Goal: Transaction & Acquisition: Book appointment/travel/reservation

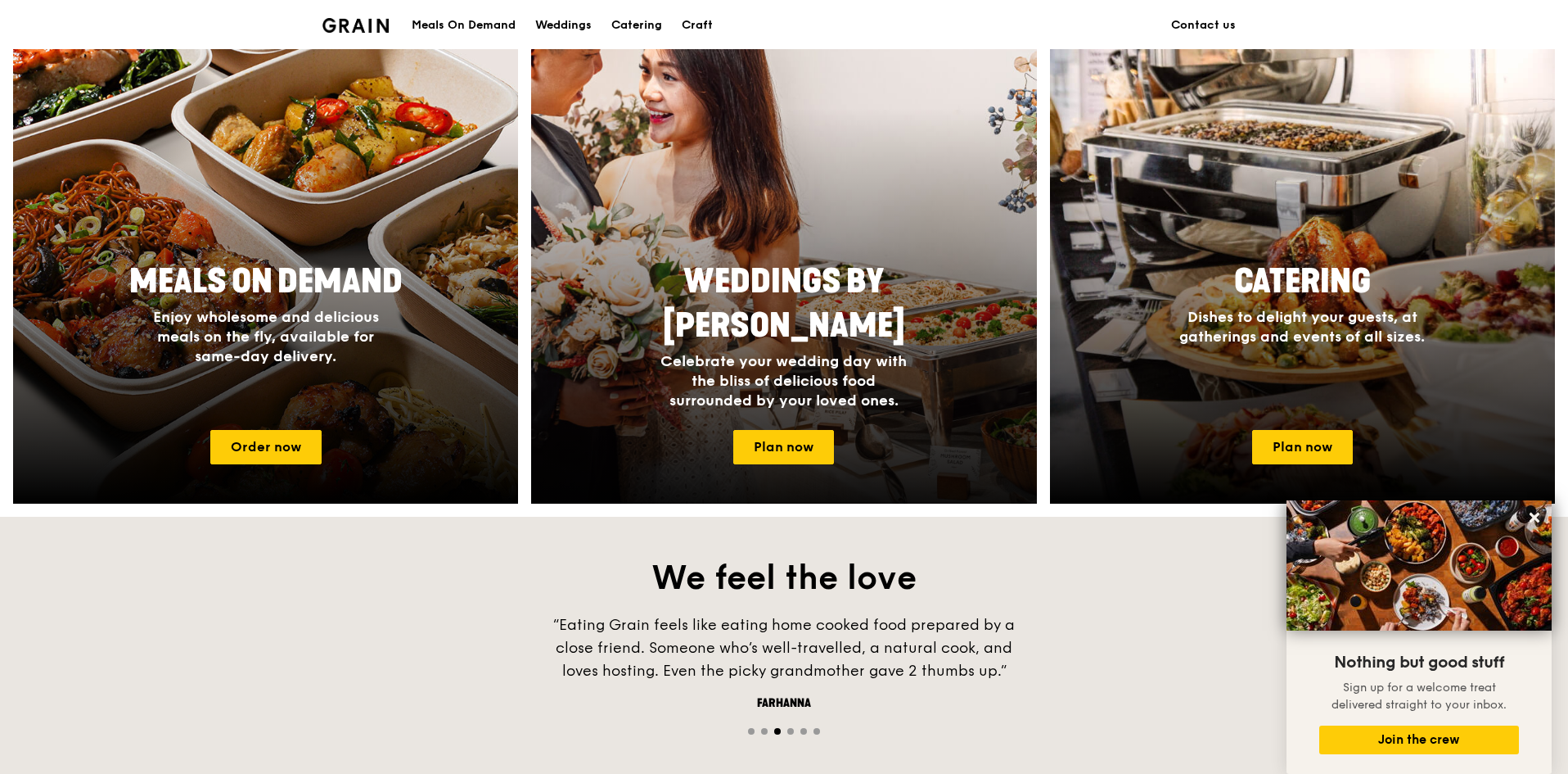
scroll to position [556, 0]
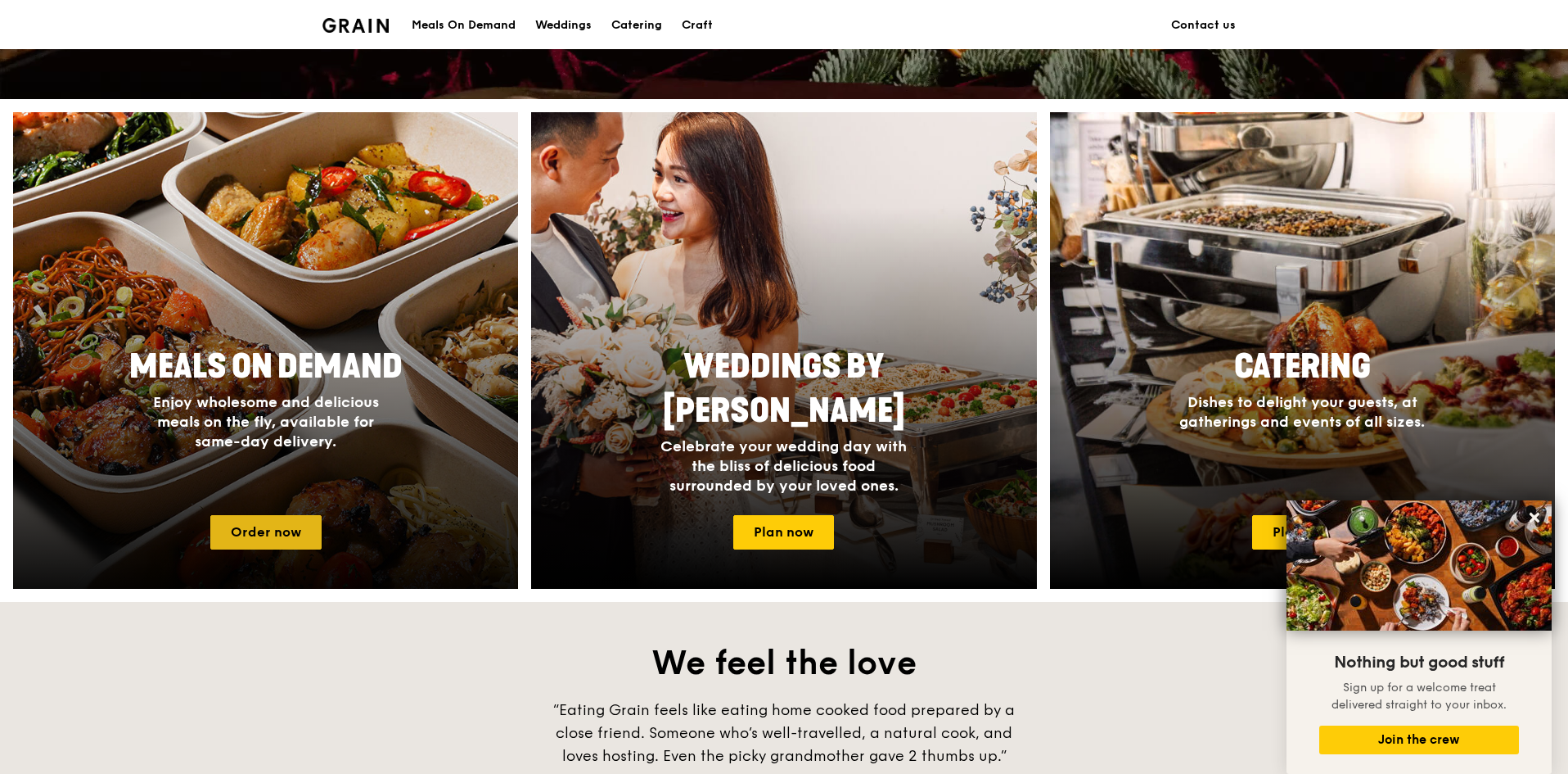
click at [312, 529] on link "Order now" at bounding box center [266, 532] width 111 height 34
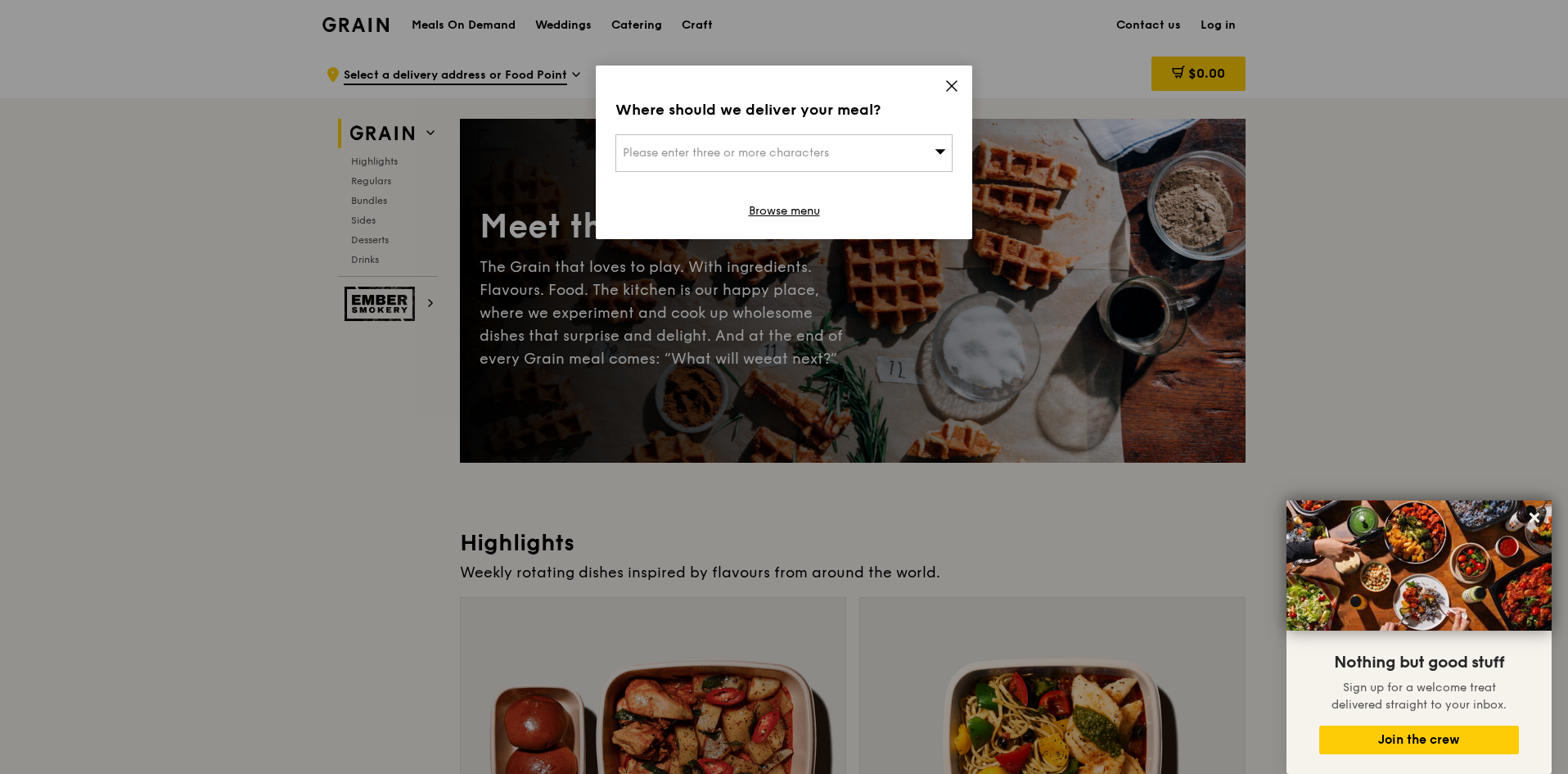
click at [805, 158] on span "Please enter three or more characters" at bounding box center [726, 152] width 207 height 13
click at [733, 153] on input "search" at bounding box center [784, 153] width 335 height 36
paste input "737664"
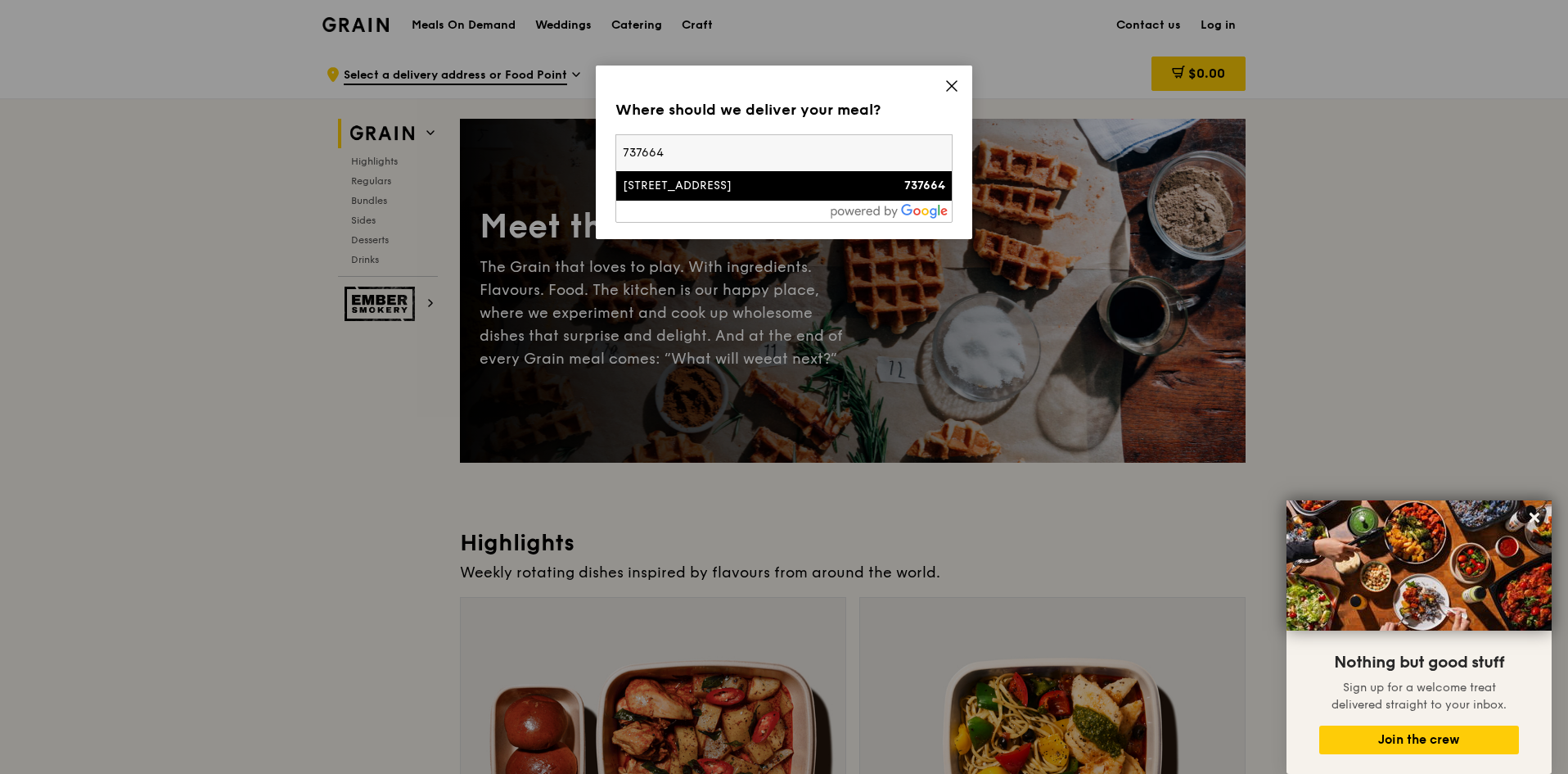
type input "737664"
click at [727, 191] on div "7 North Coast Avenue, 7 North Coast" at bounding box center [744, 186] width 243 height 16
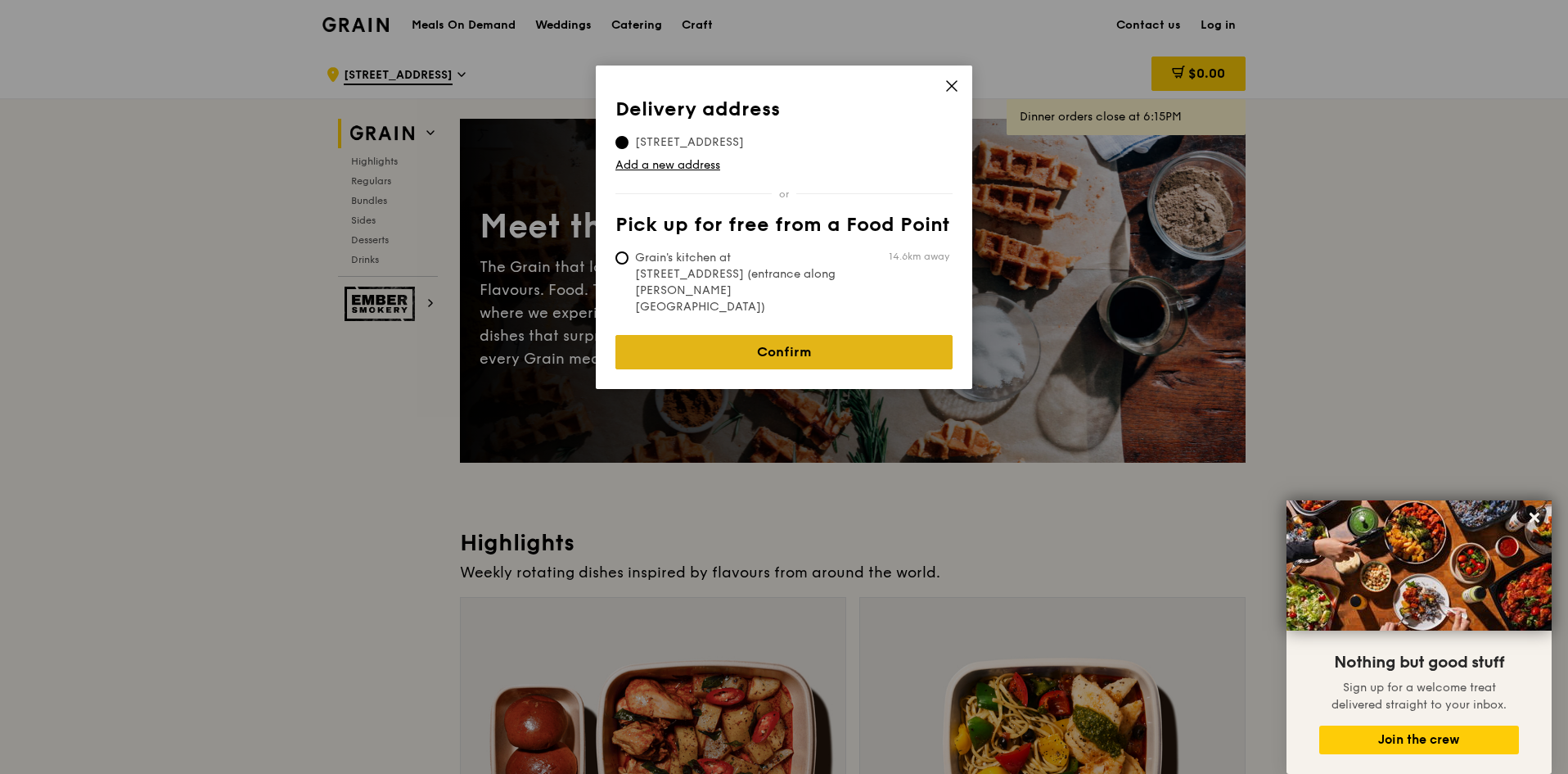
click at [812, 334] on link "Confirm" at bounding box center [784, 351] width 337 height 34
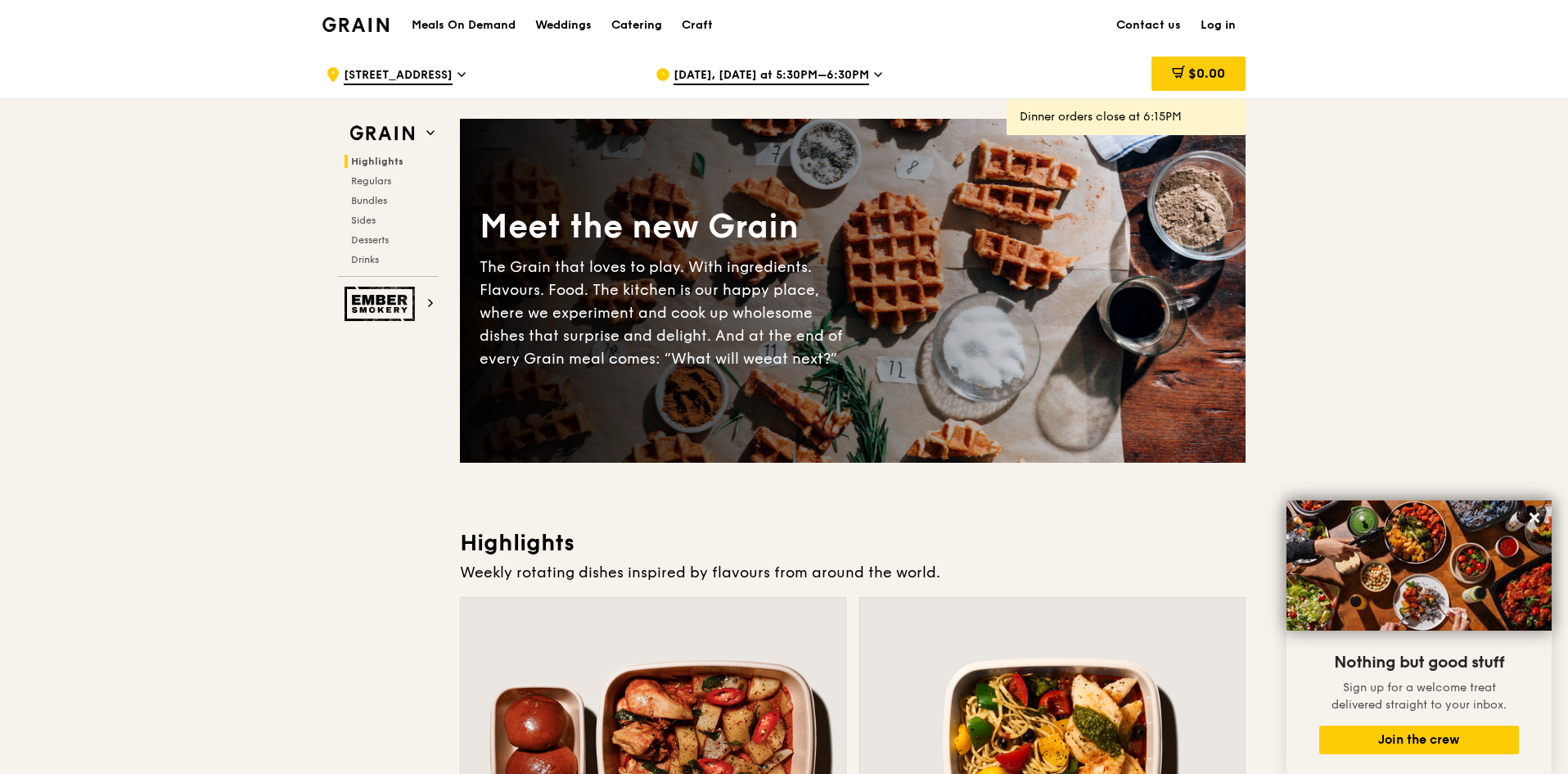
click at [819, 79] on span "Sep 8, Today at 5:30PM–6:30PM" at bounding box center [772, 76] width 196 height 18
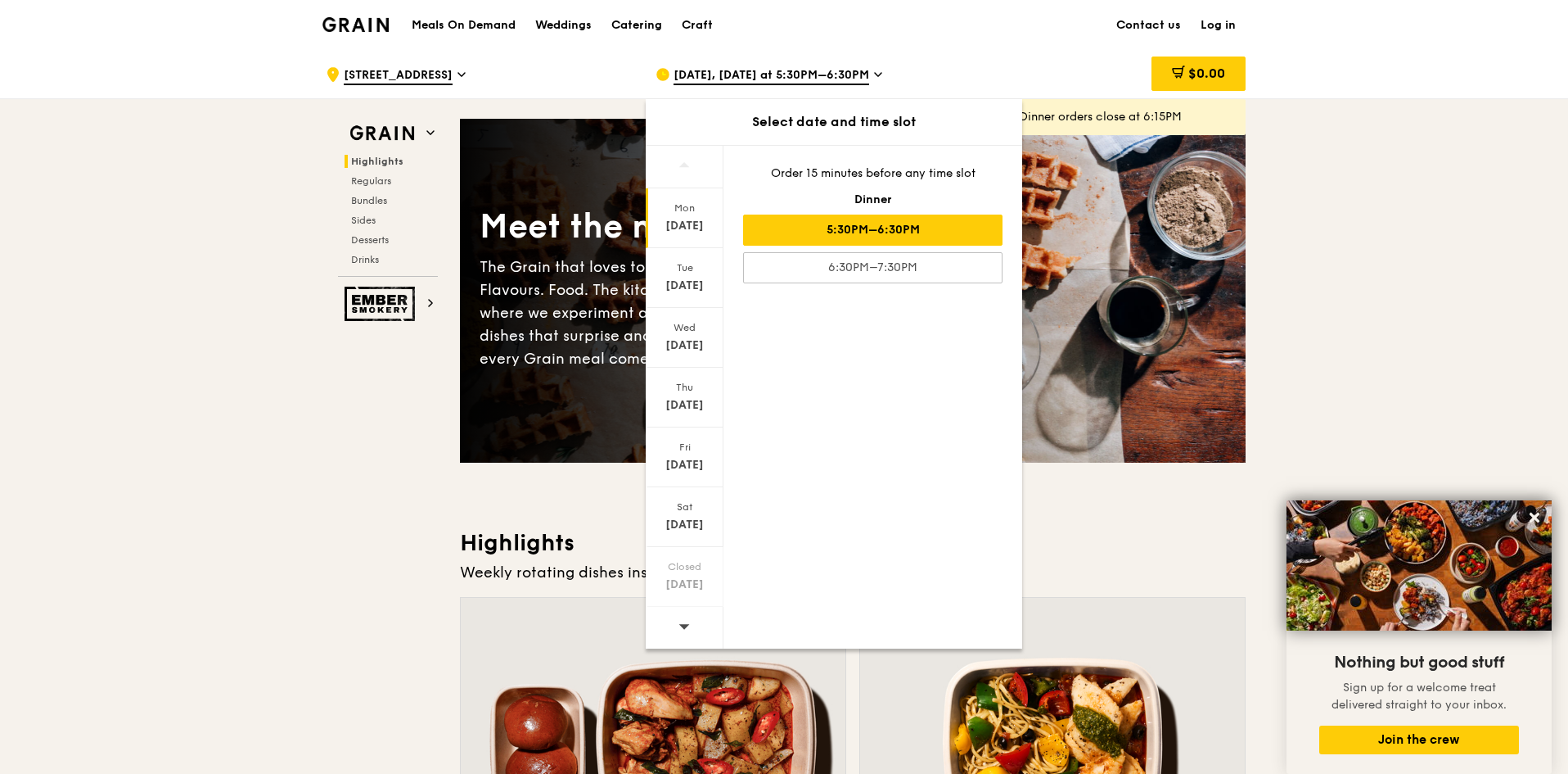
click at [693, 618] on div at bounding box center [685, 627] width 78 height 41
click at [691, 623] on div at bounding box center [685, 627] width 78 height 41
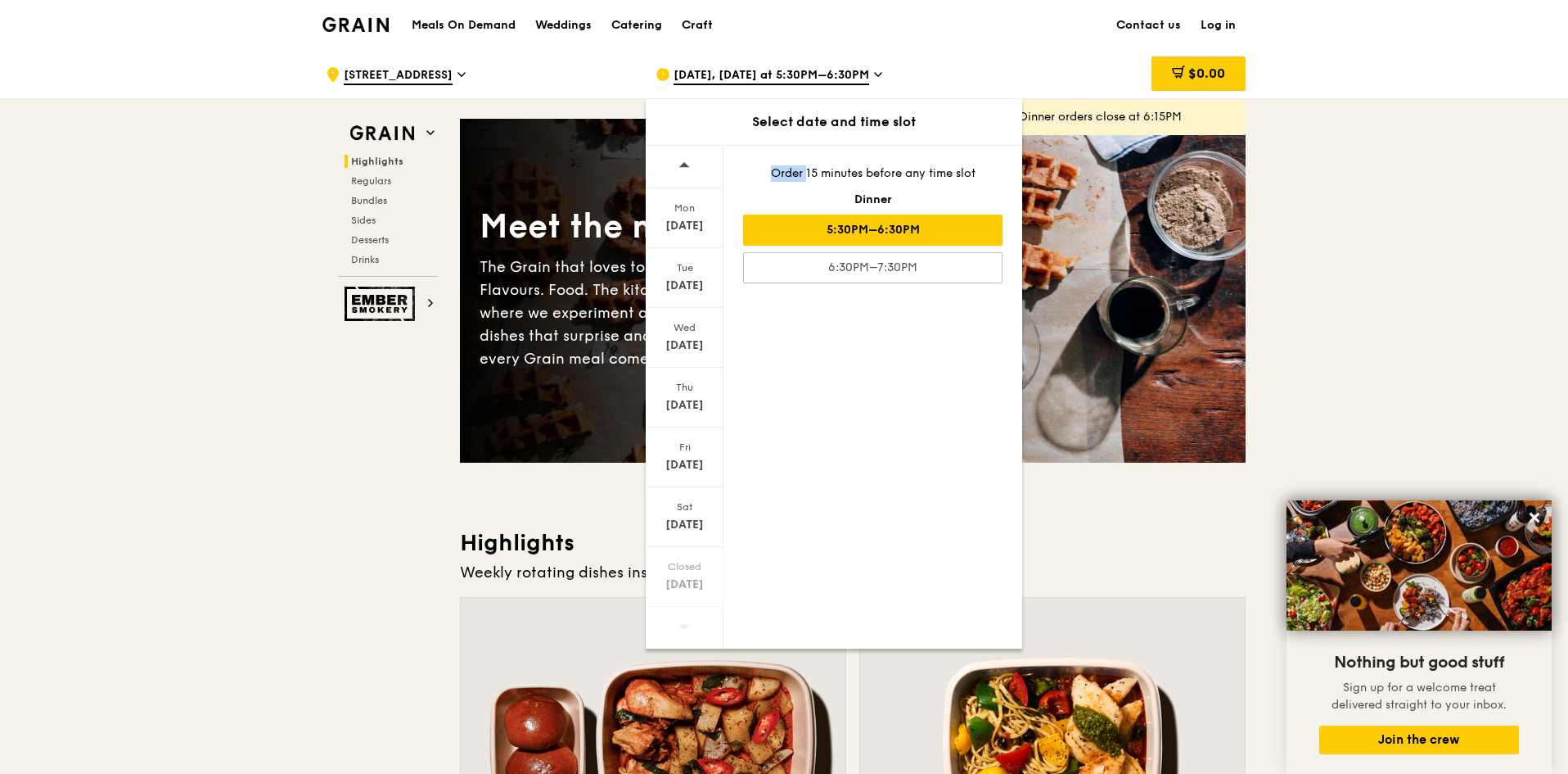
click at [691, 623] on div at bounding box center [685, 627] width 78 height 41
click at [691, 523] on div "Sep 20" at bounding box center [684, 525] width 73 height 16
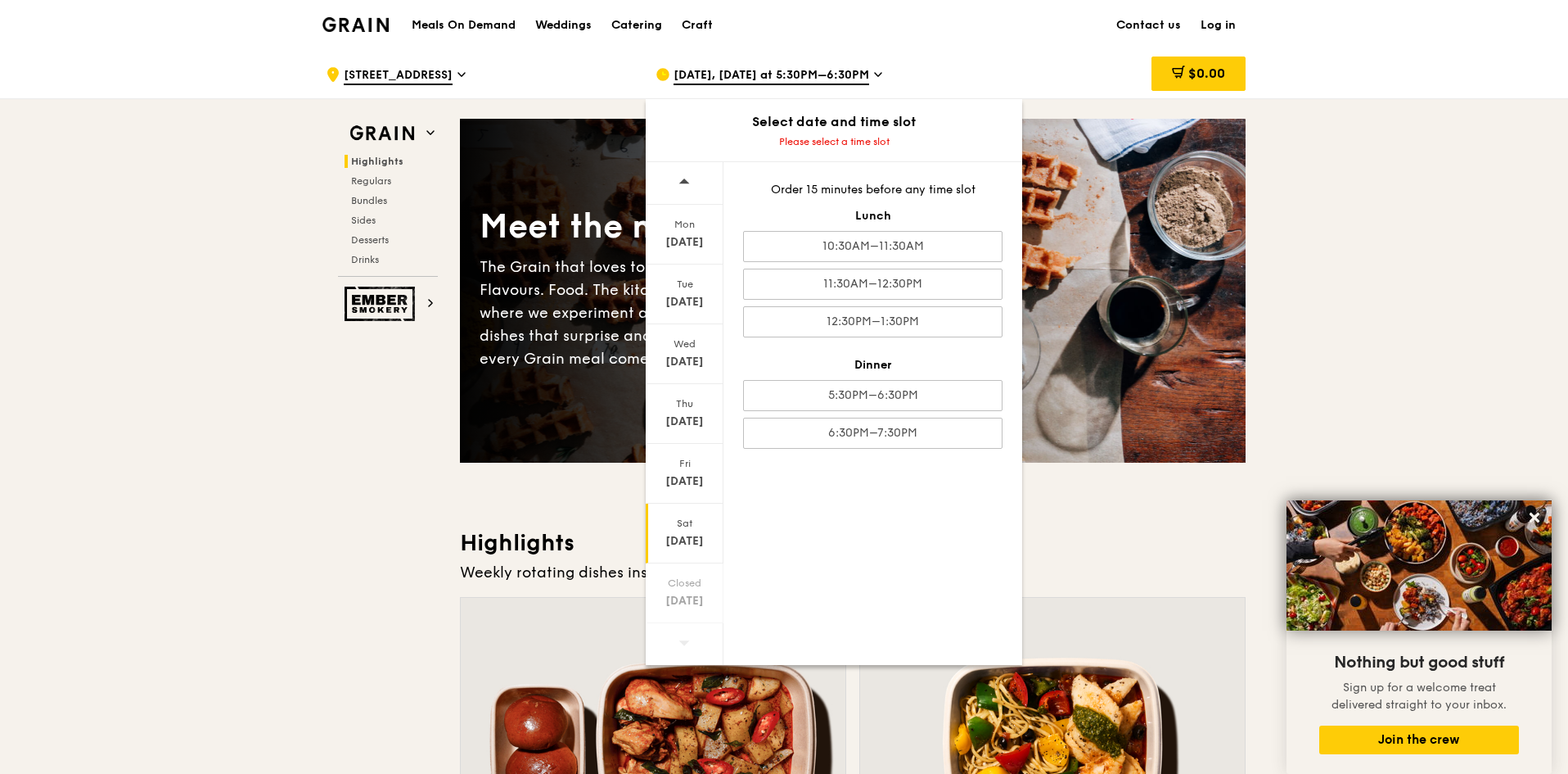
click at [691, 633] on div at bounding box center [685, 644] width 78 height 41
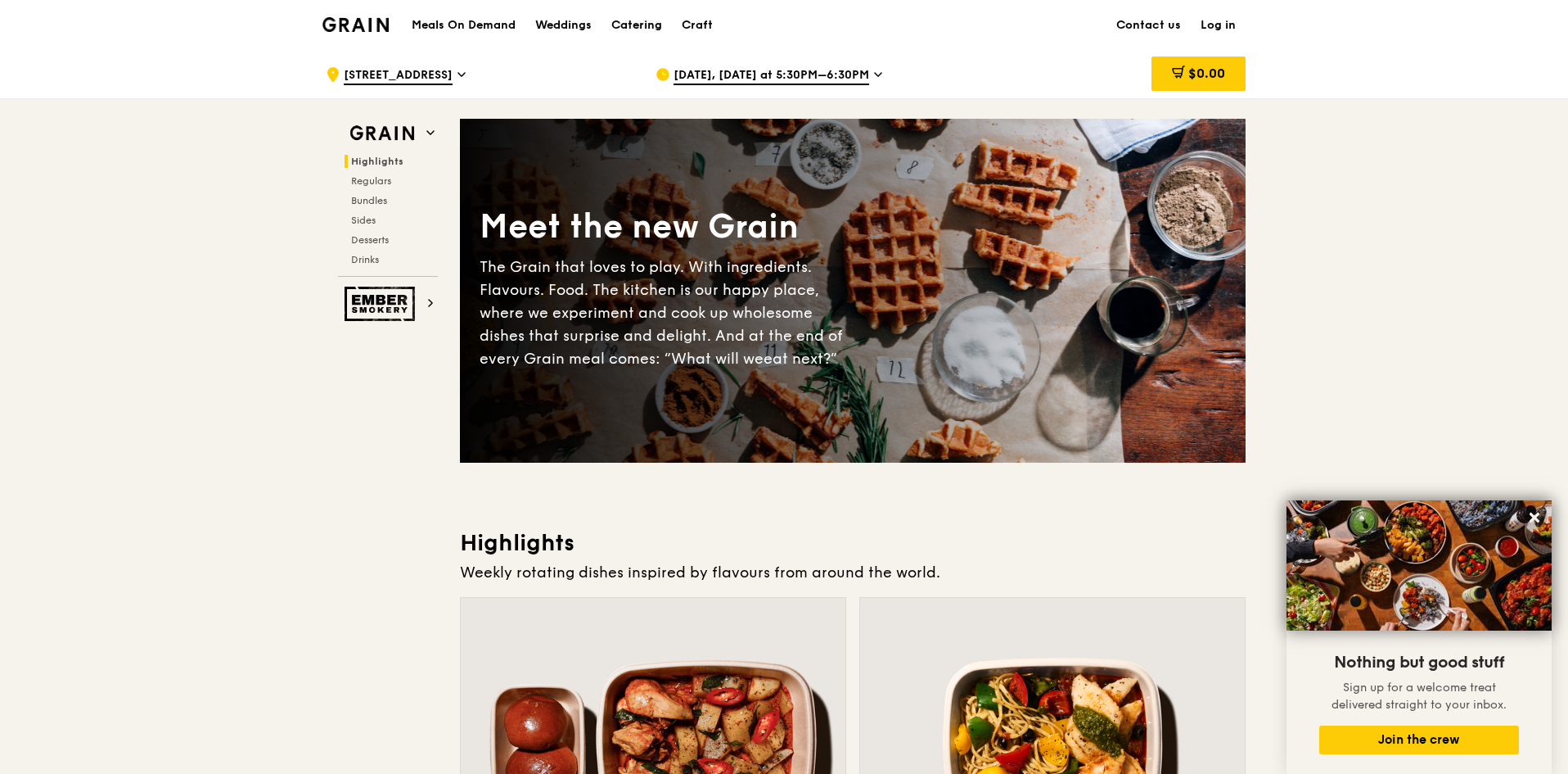
click at [614, 22] on div "Catering" at bounding box center [636, 25] width 50 height 49
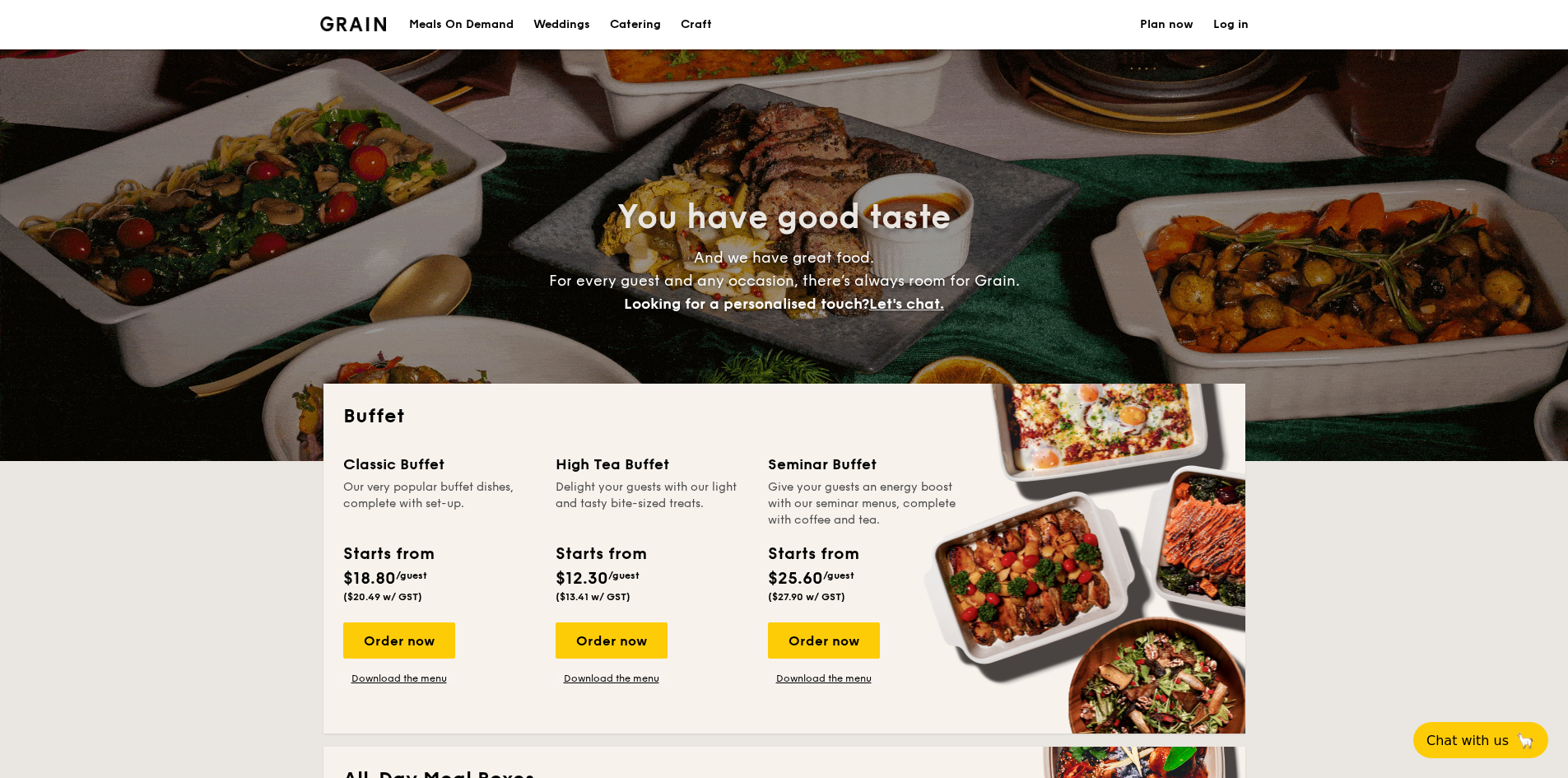
select select
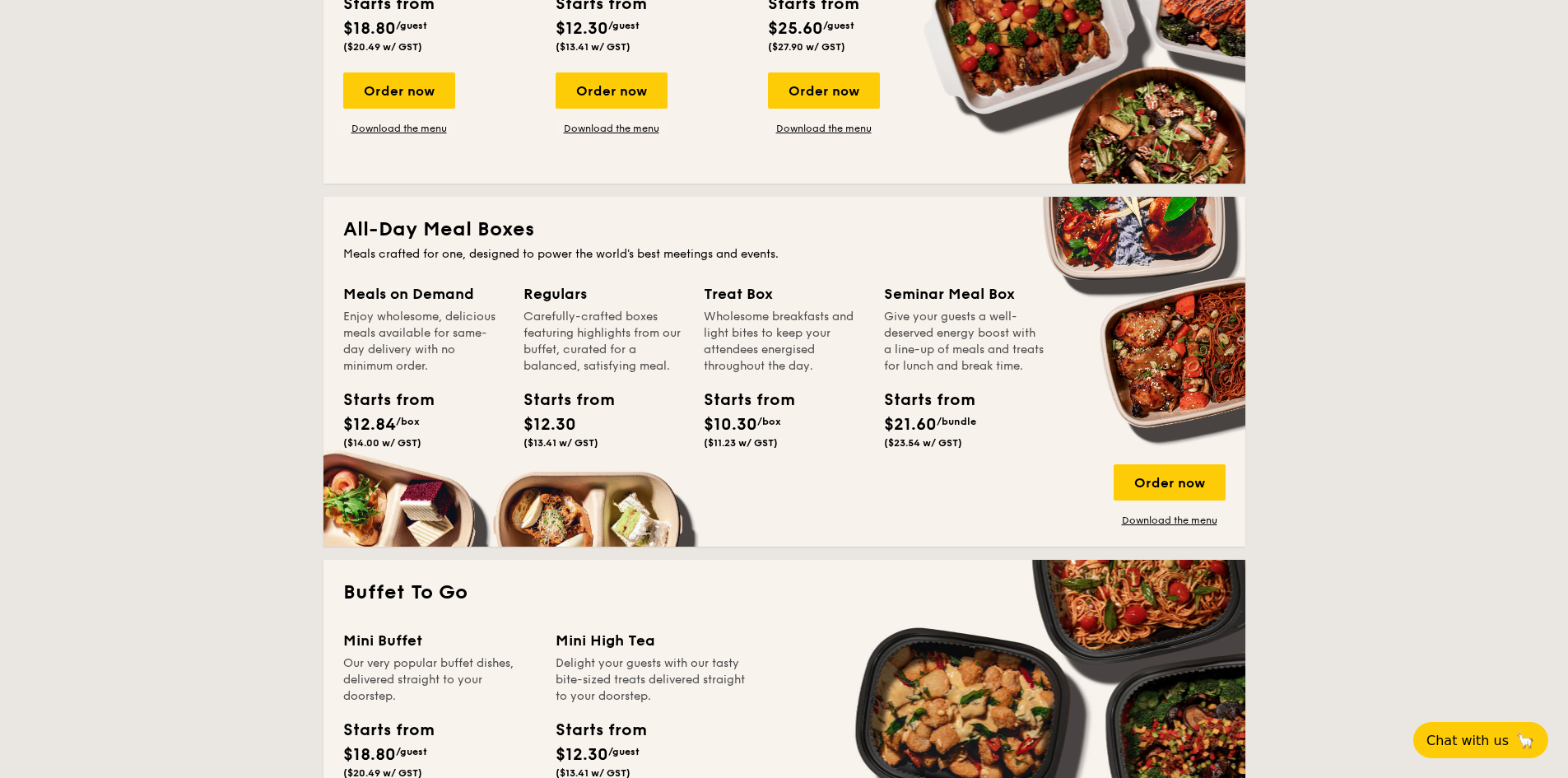
scroll to position [411, 0]
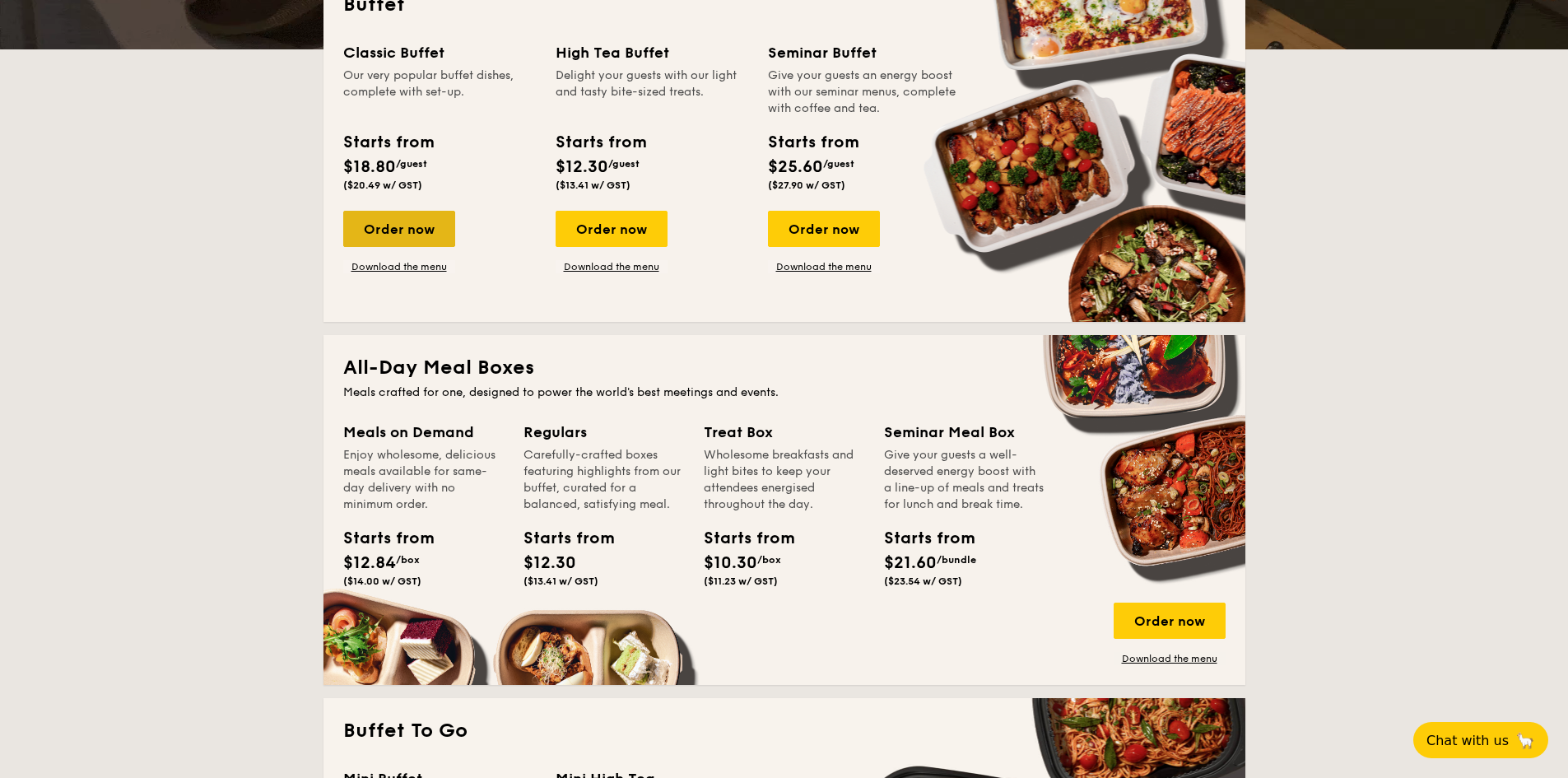
click at [440, 219] on div "Order now" at bounding box center [399, 229] width 112 height 36
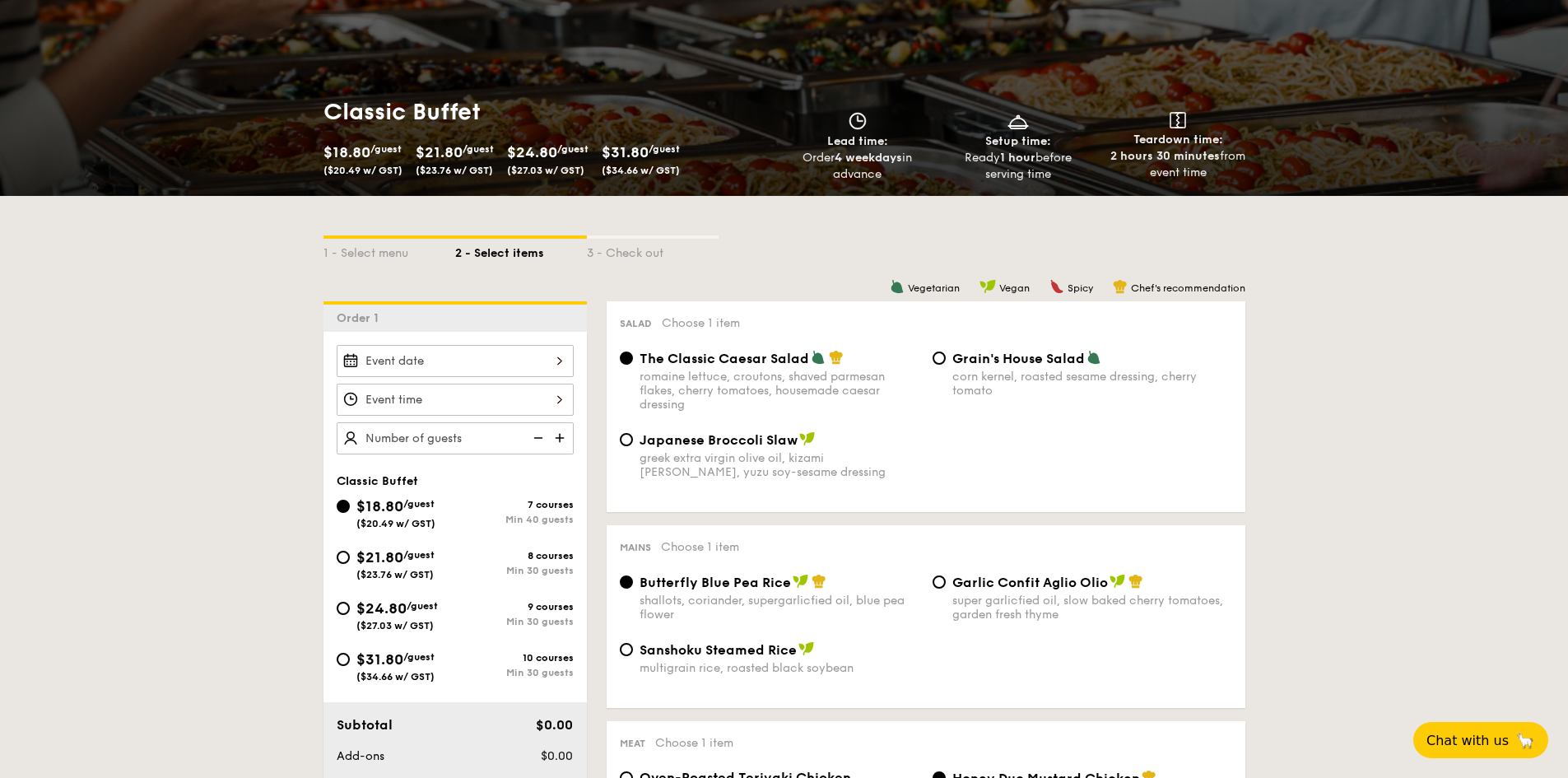
scroll to position [164, 0]
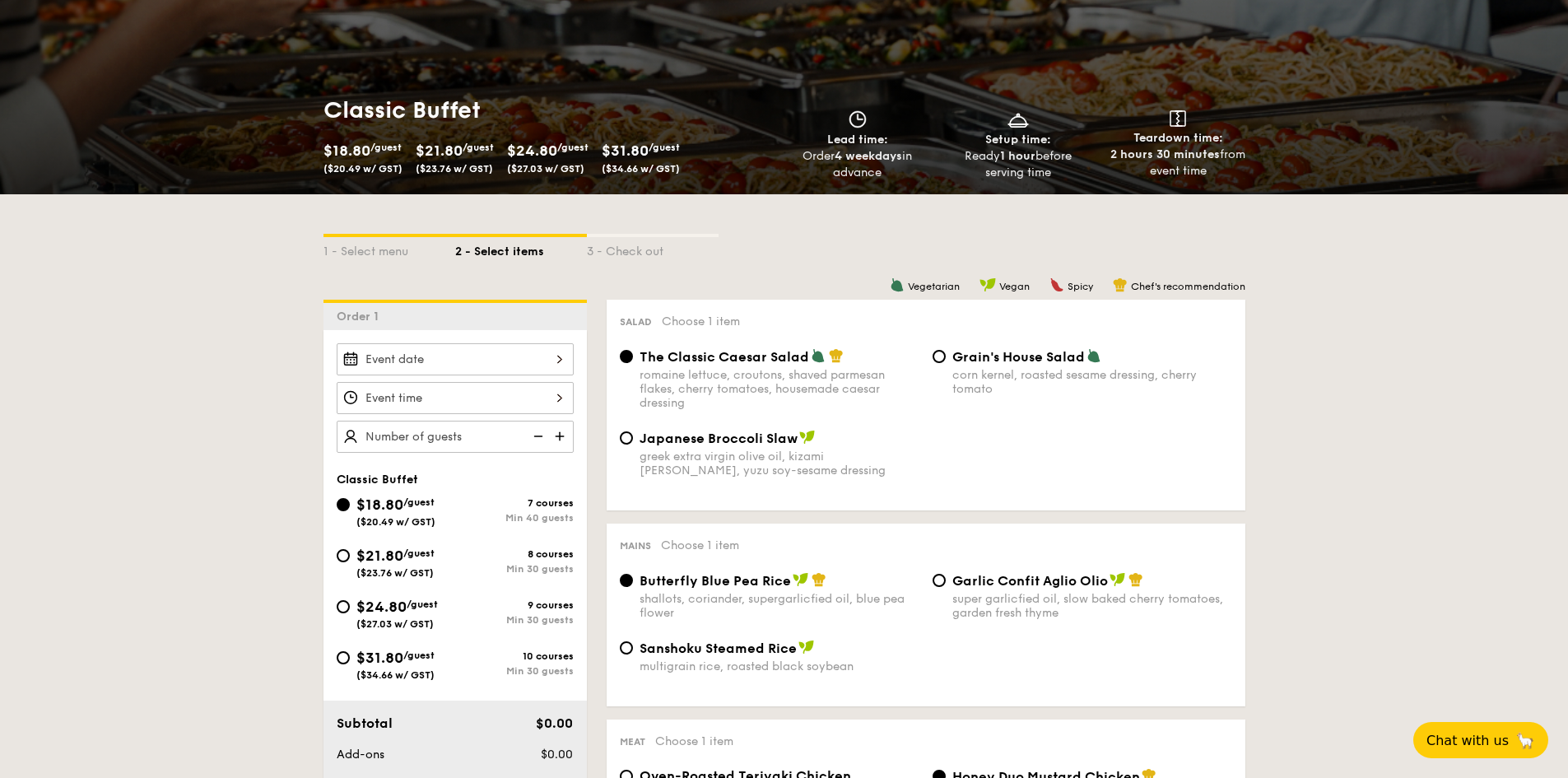
select select
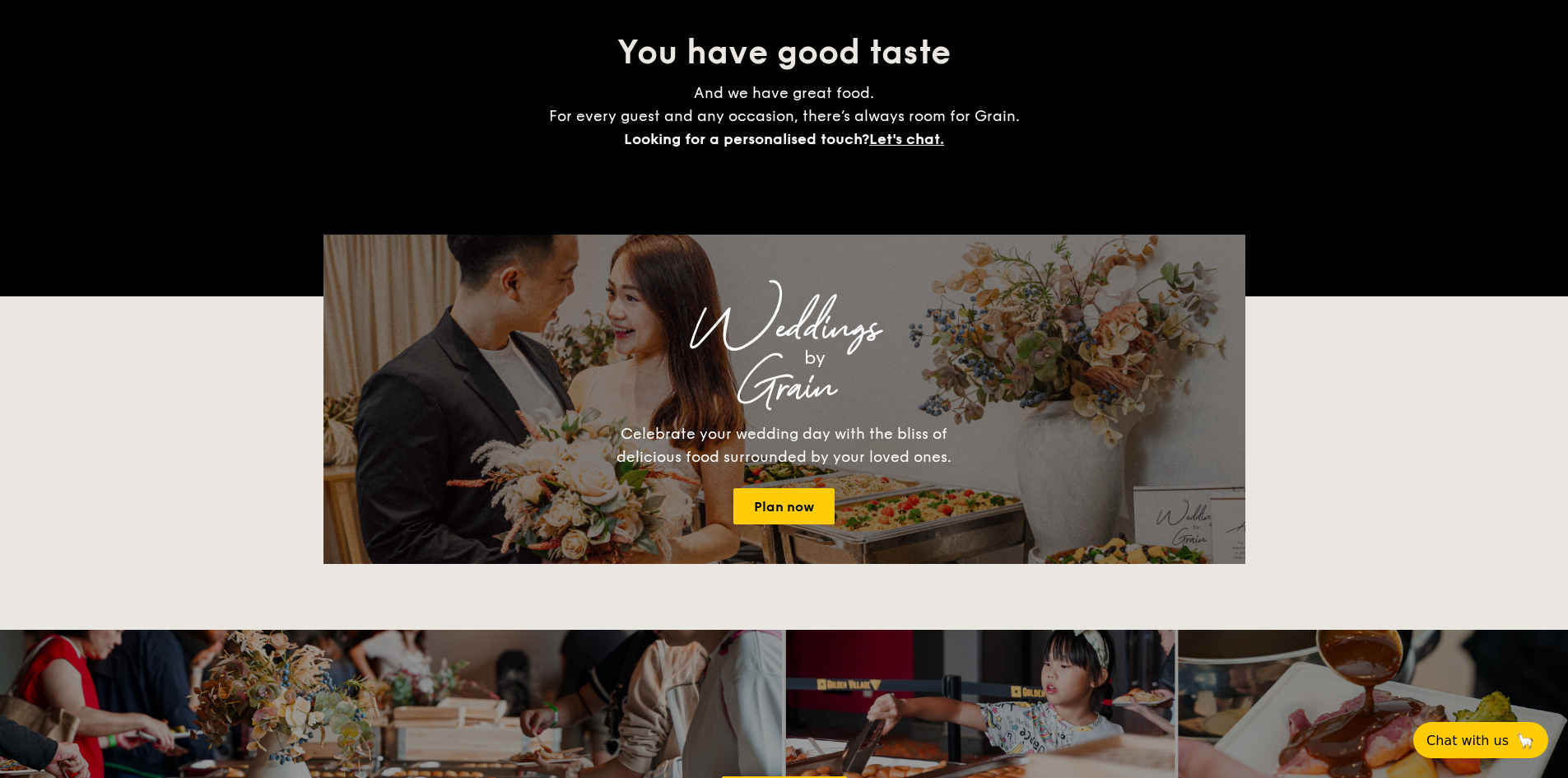
scroll to position [411, 0]
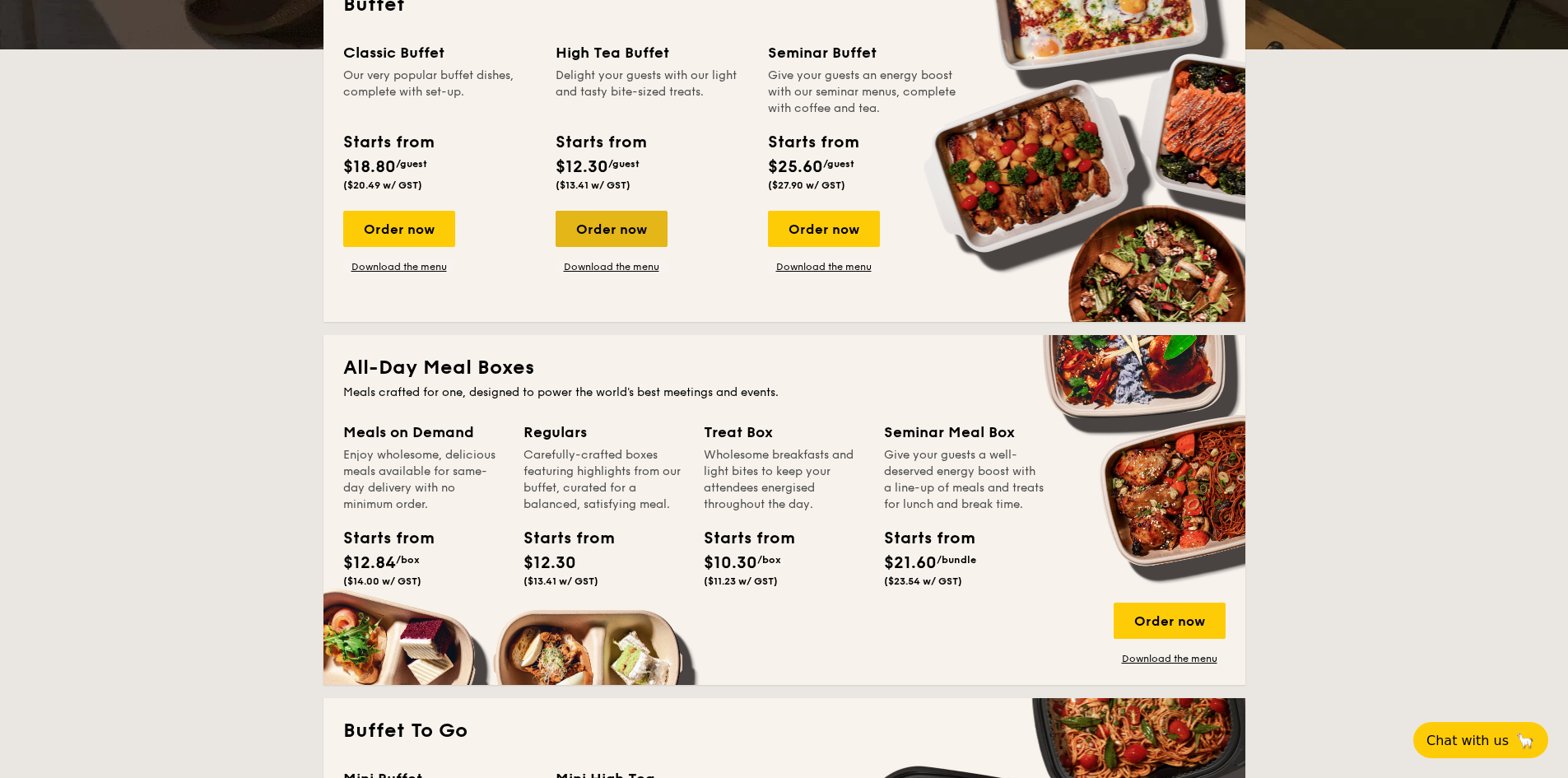
click at [606, 224] on div "Order now" at bounding box center [612, 229] width 112 height 36
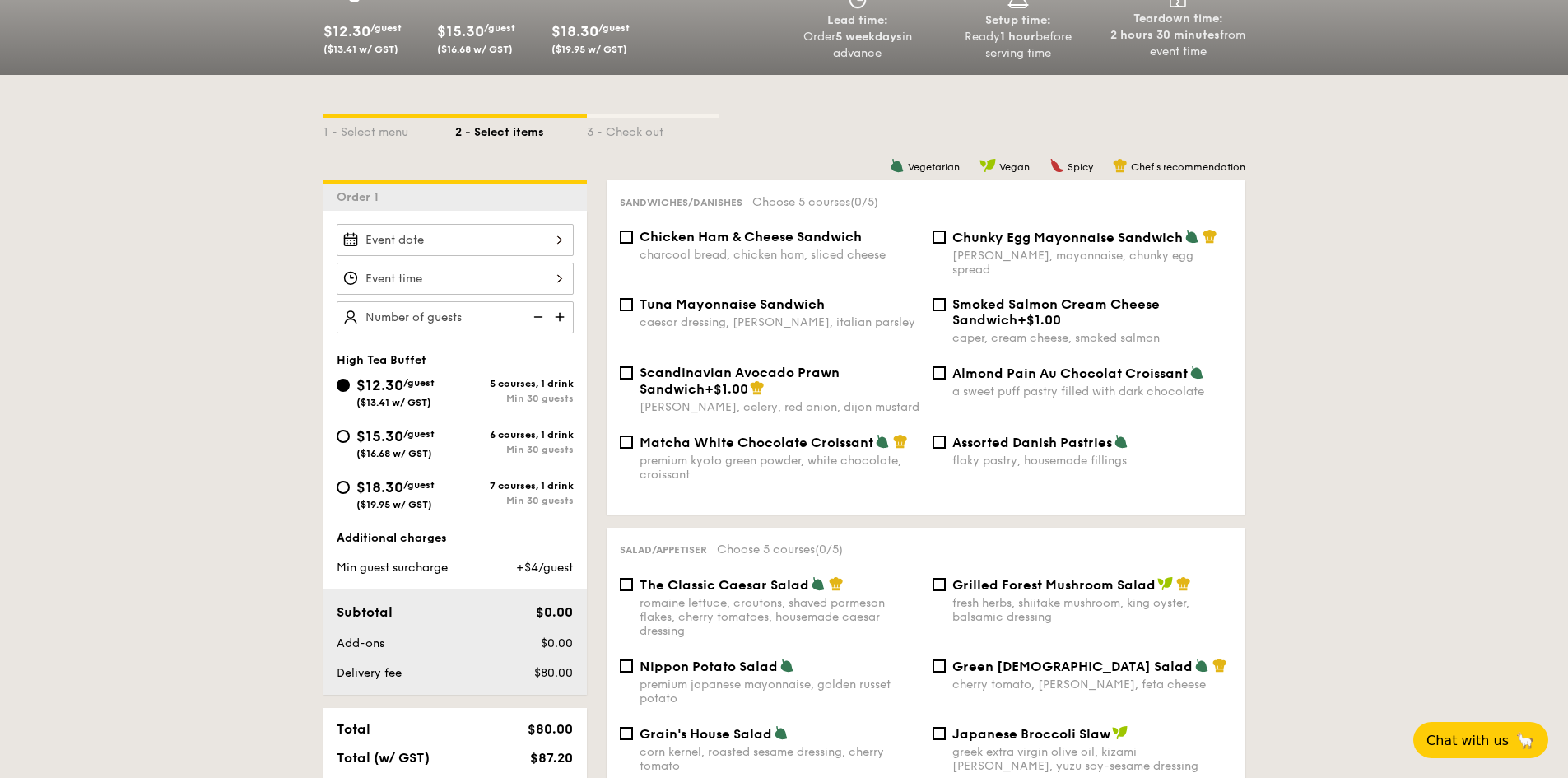
scroll to position [329, 0]
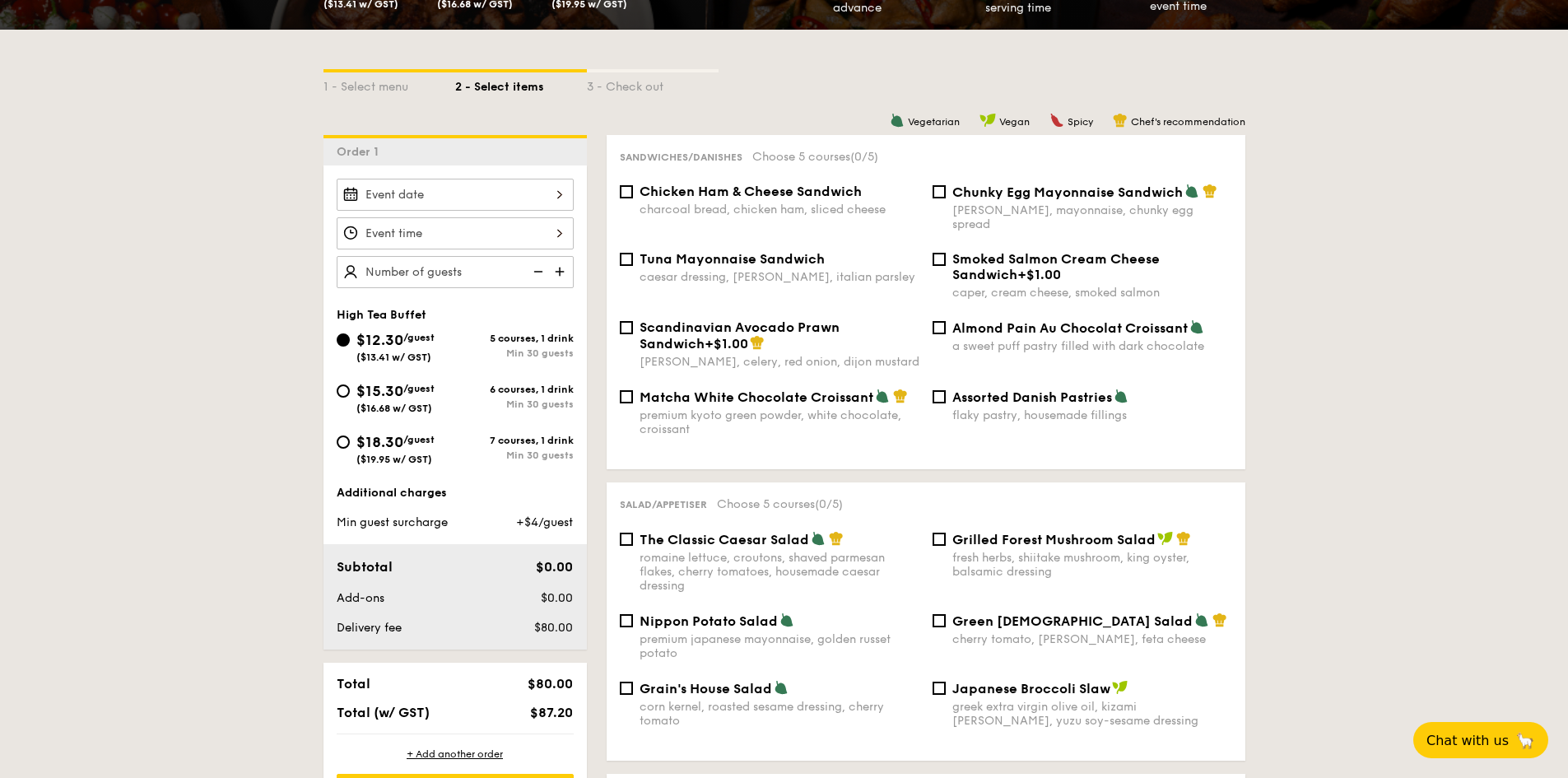
select select
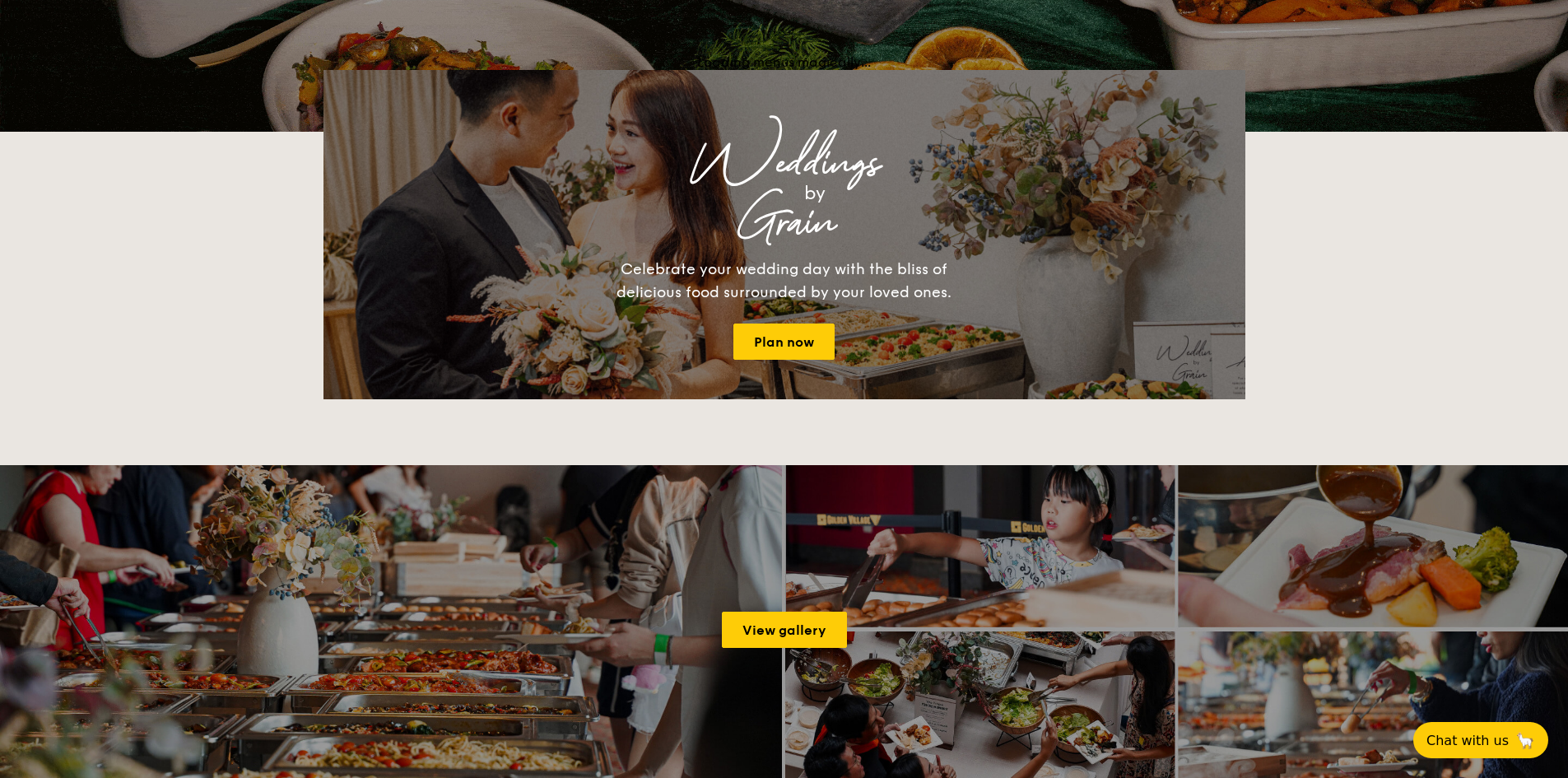
scroll to position [411, 0]
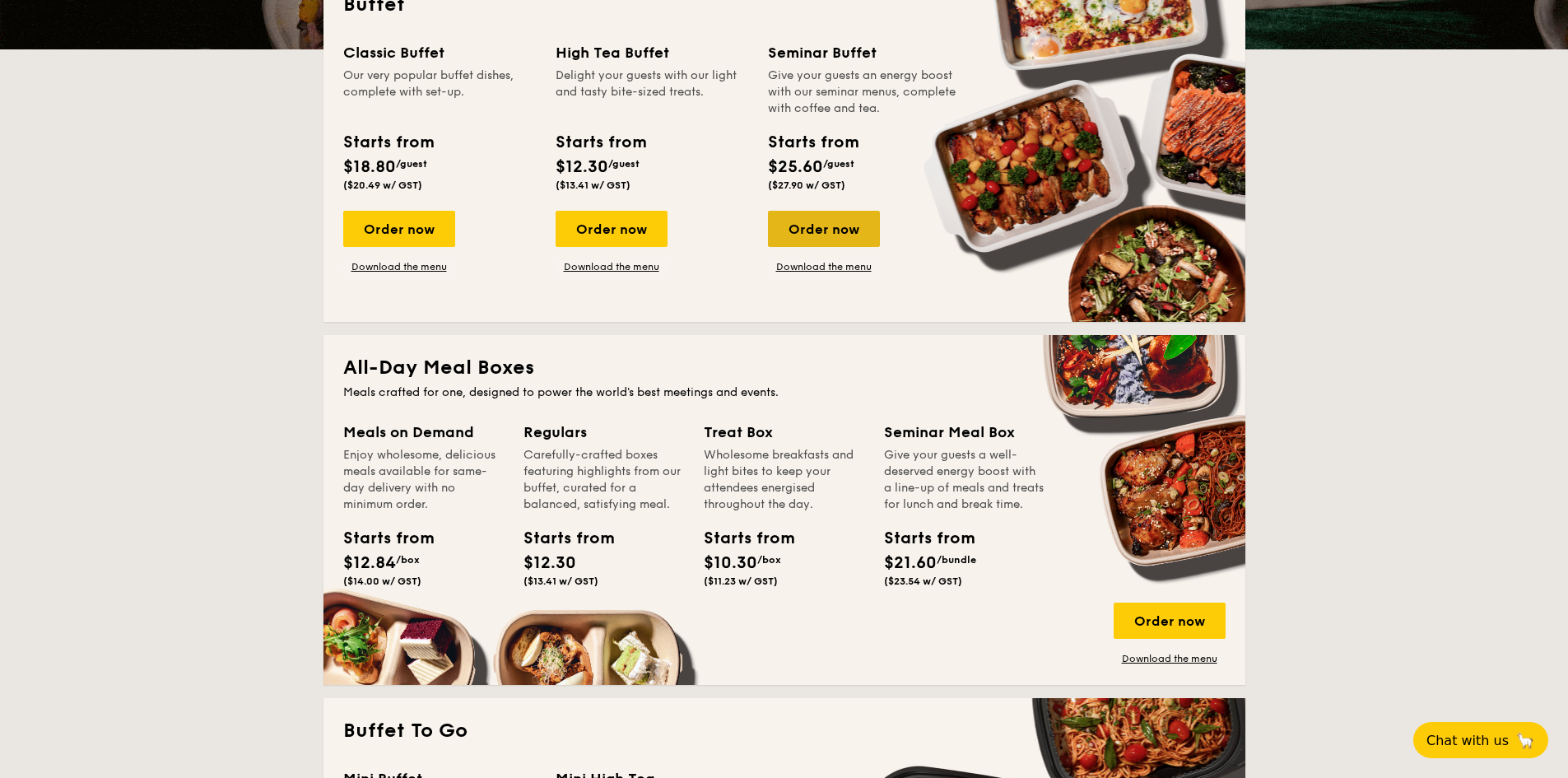
click at [844, 234] on div "Order now" at bounding box center [824, 229] width 112 height 36
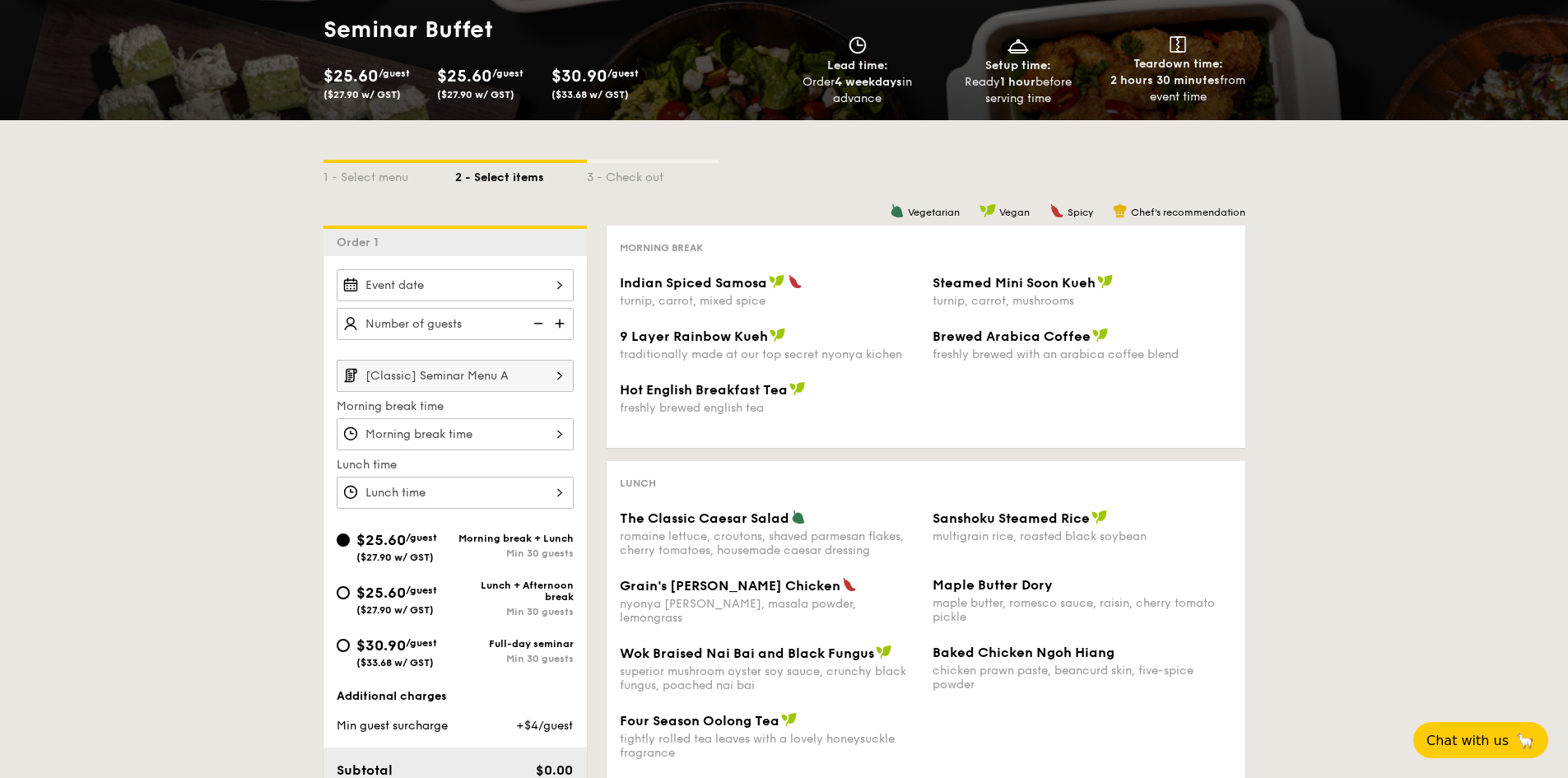
scroll to position [247, 0]
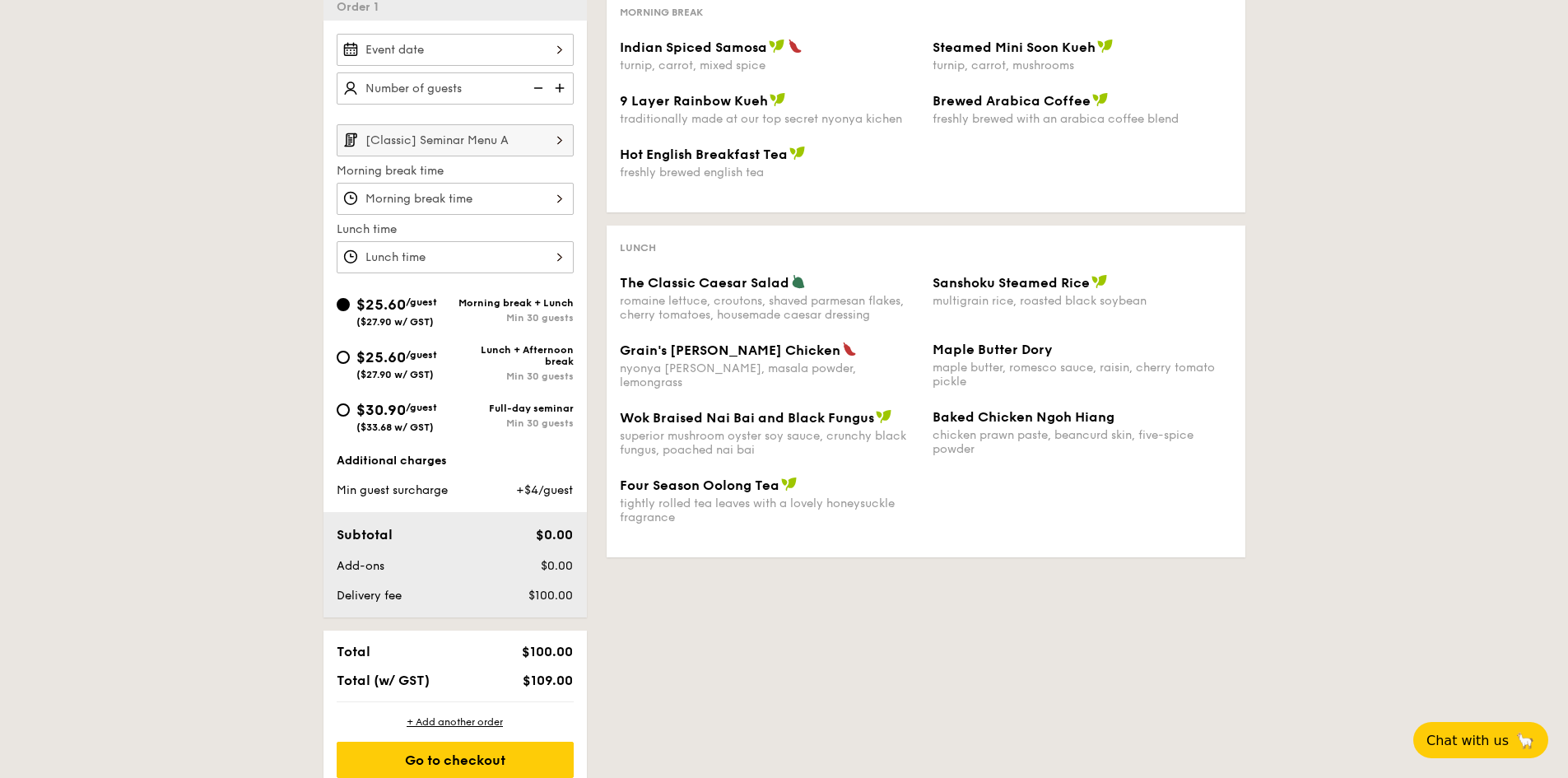
select select
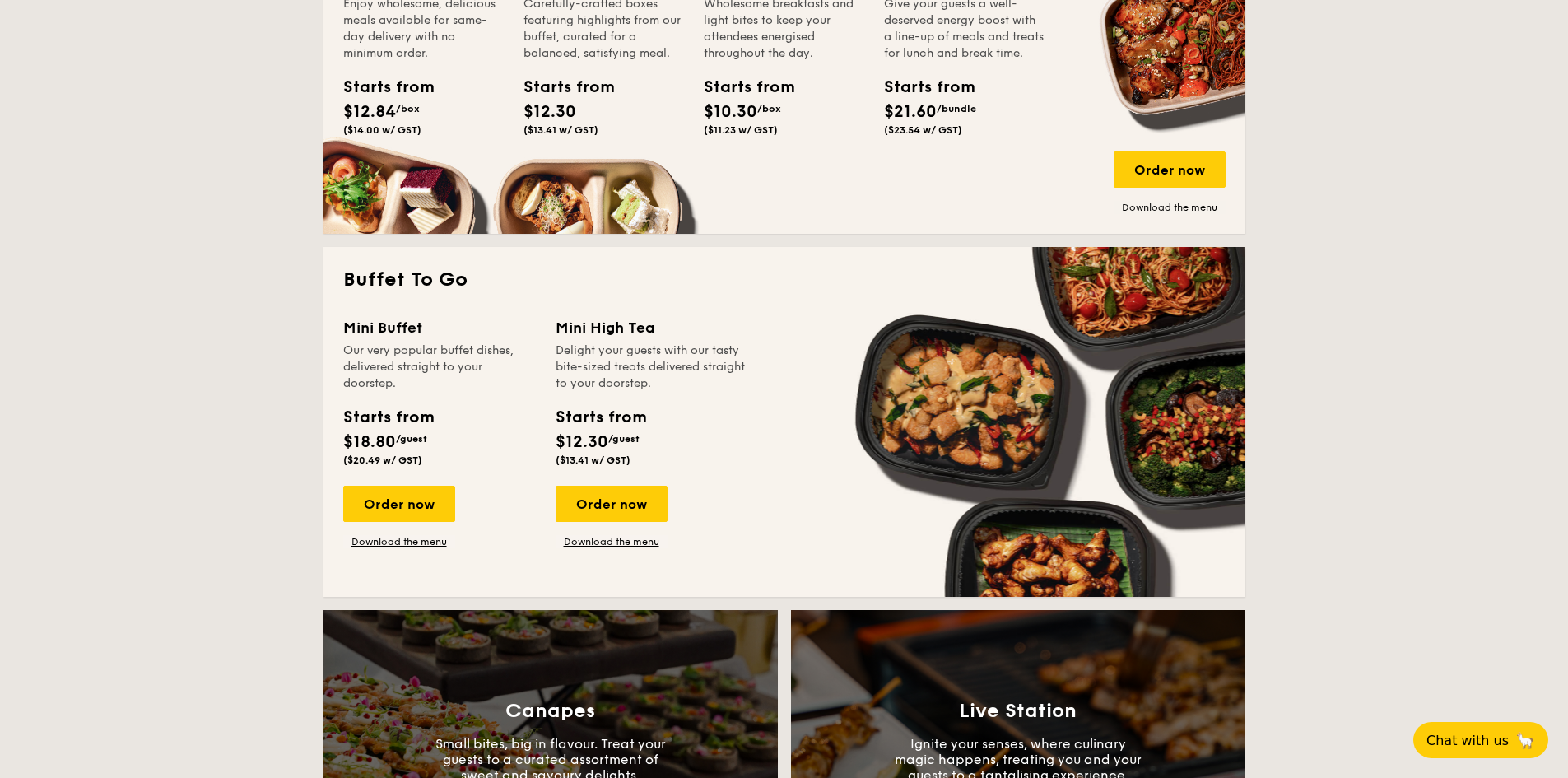
scroll to position [905, 0]
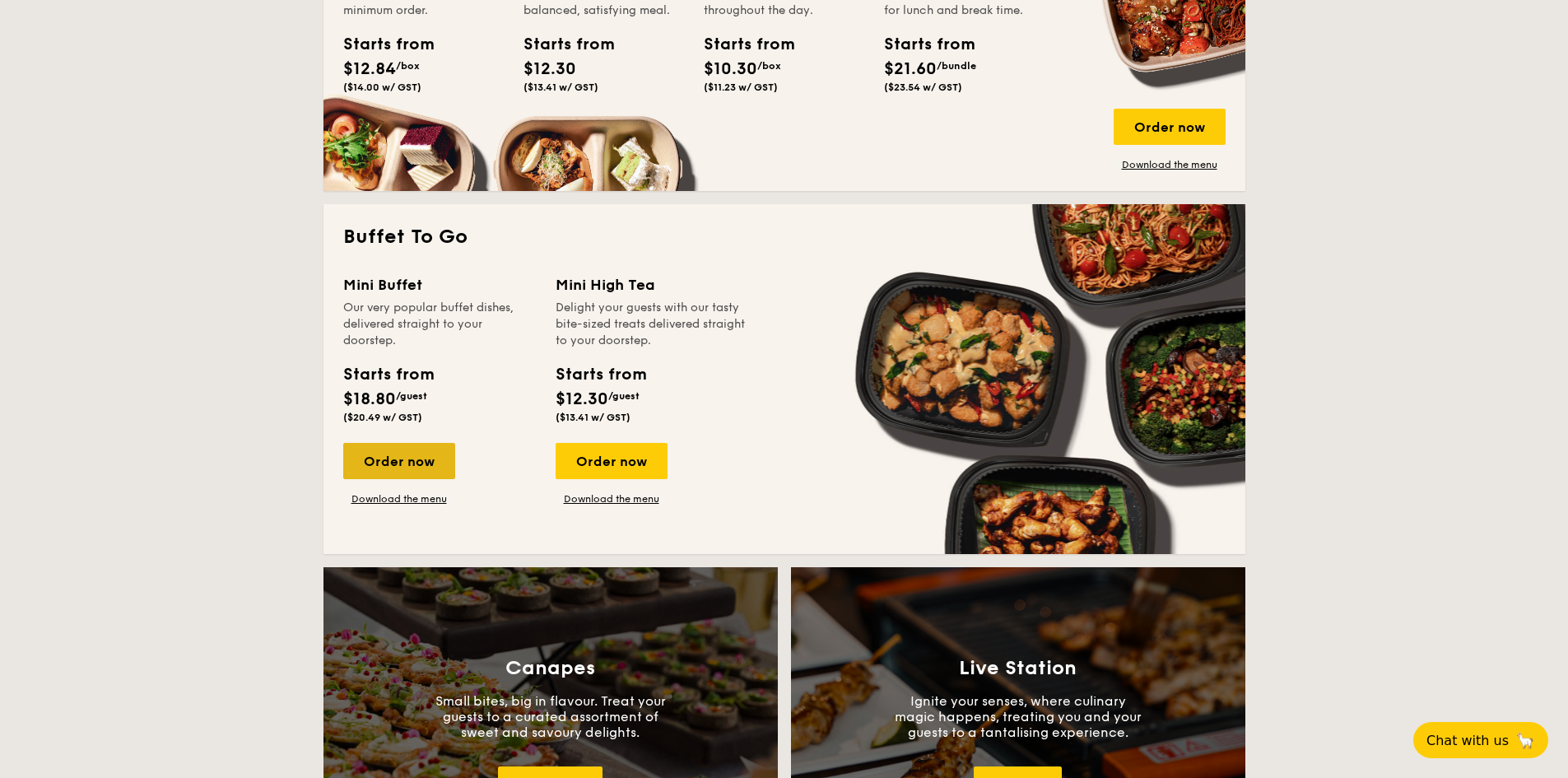
click at [408, 462] on div "Order now" at bounding box center [399, 461] width 112 height 36
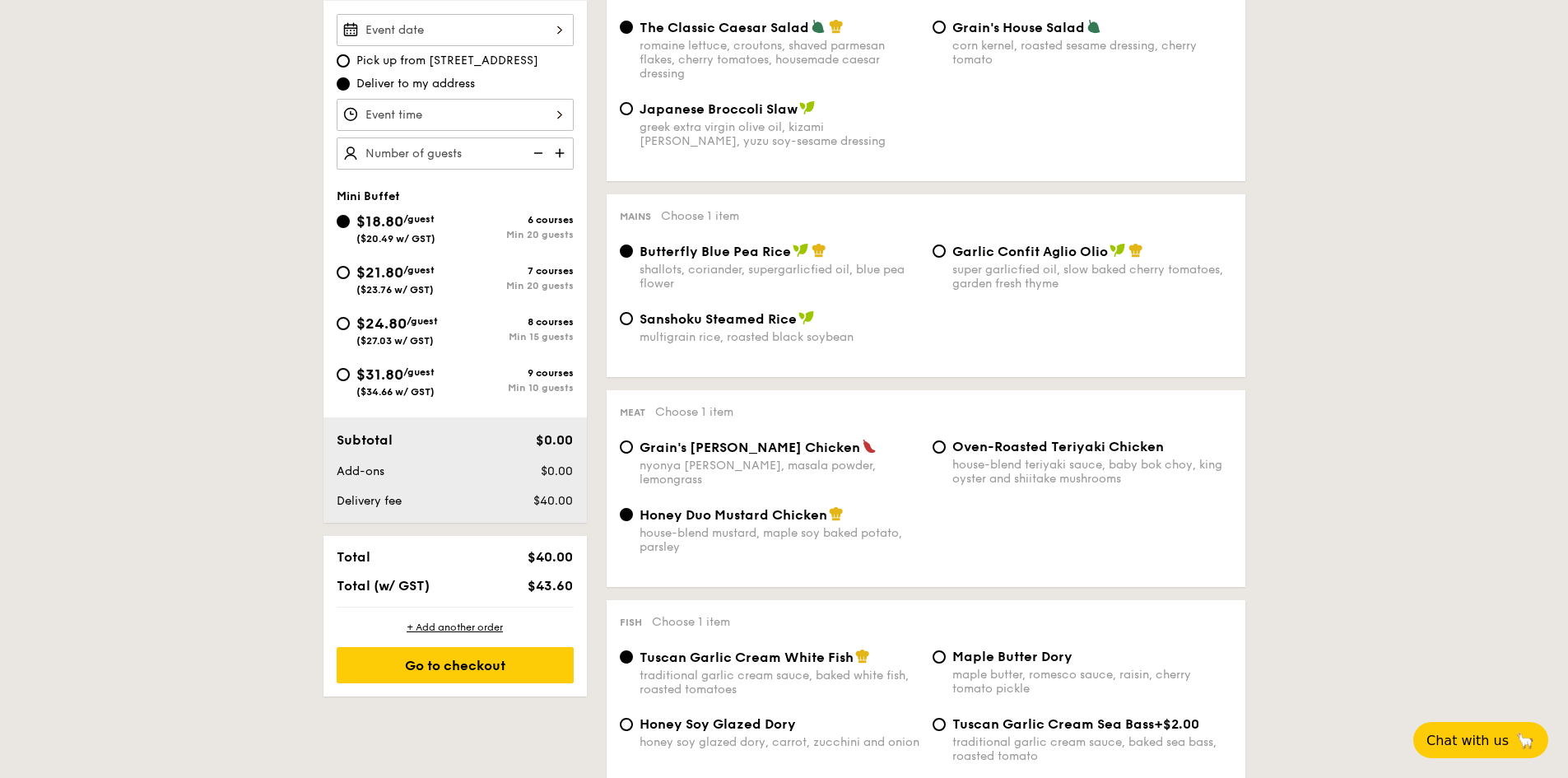
scroll to position [659, 0]
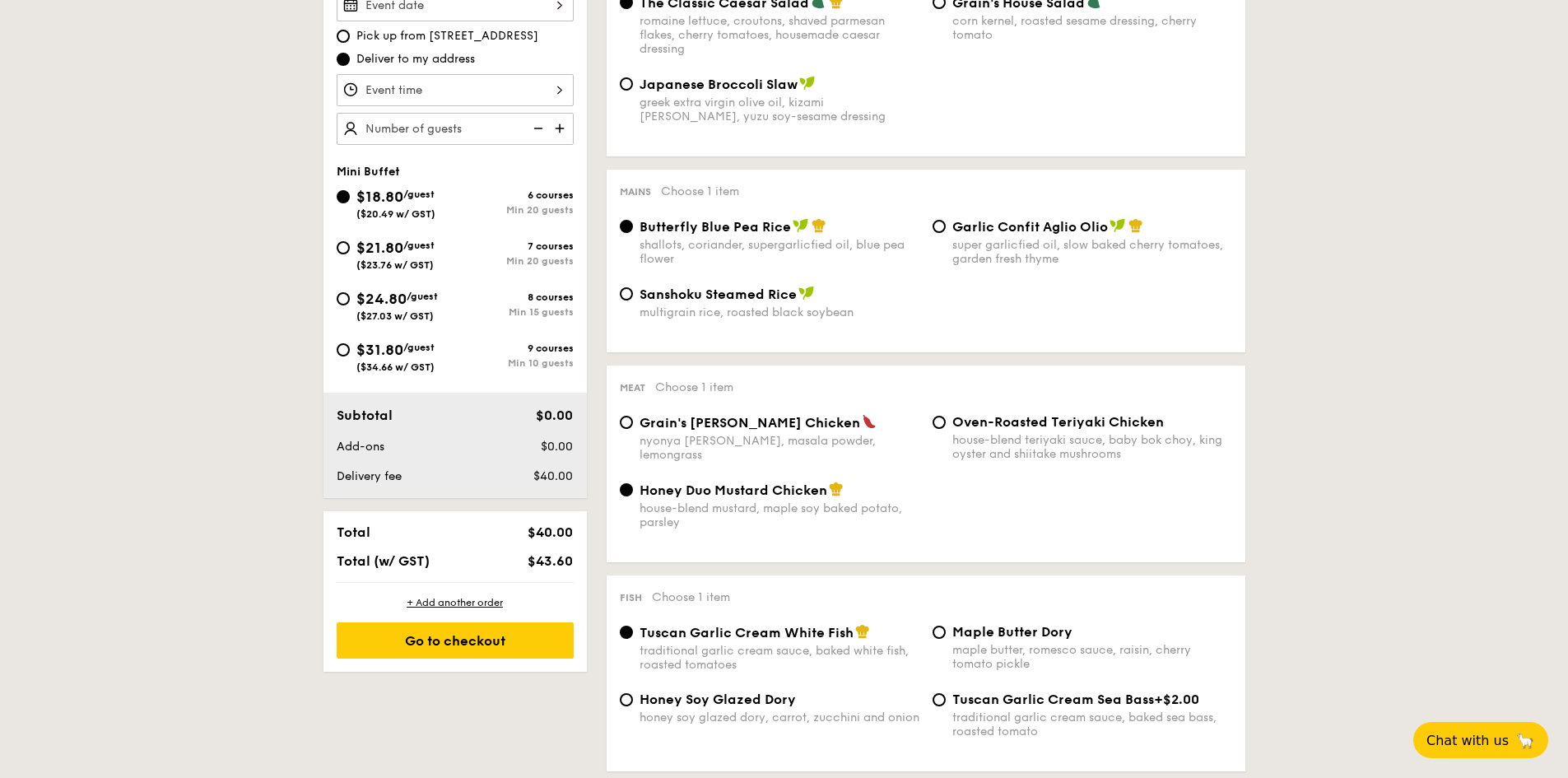
scroll to position [493, 0]
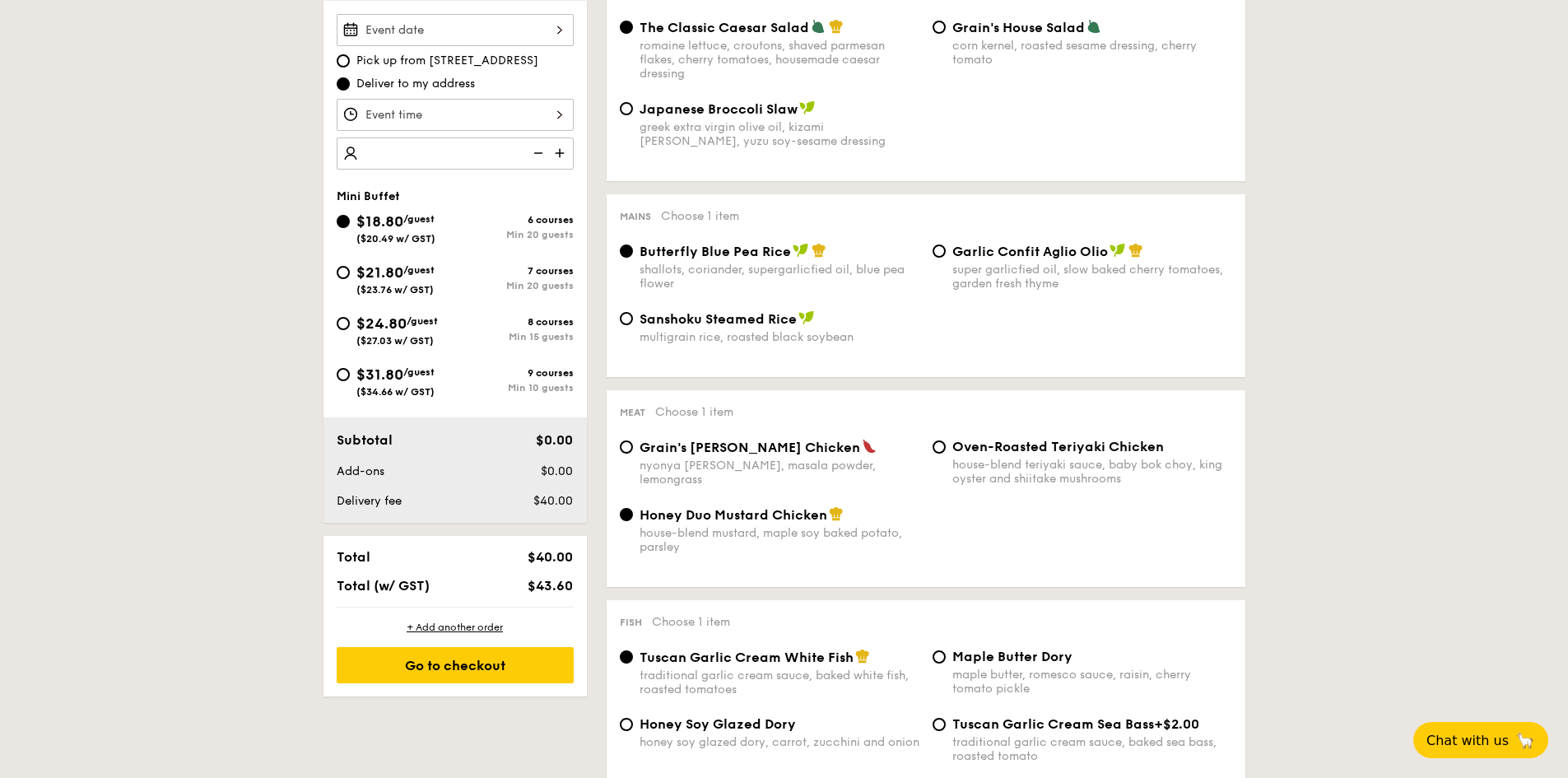
click at [401, 153] on input "number" at bounding box center [455, 154] width 237 height 33
type input "20 guests"
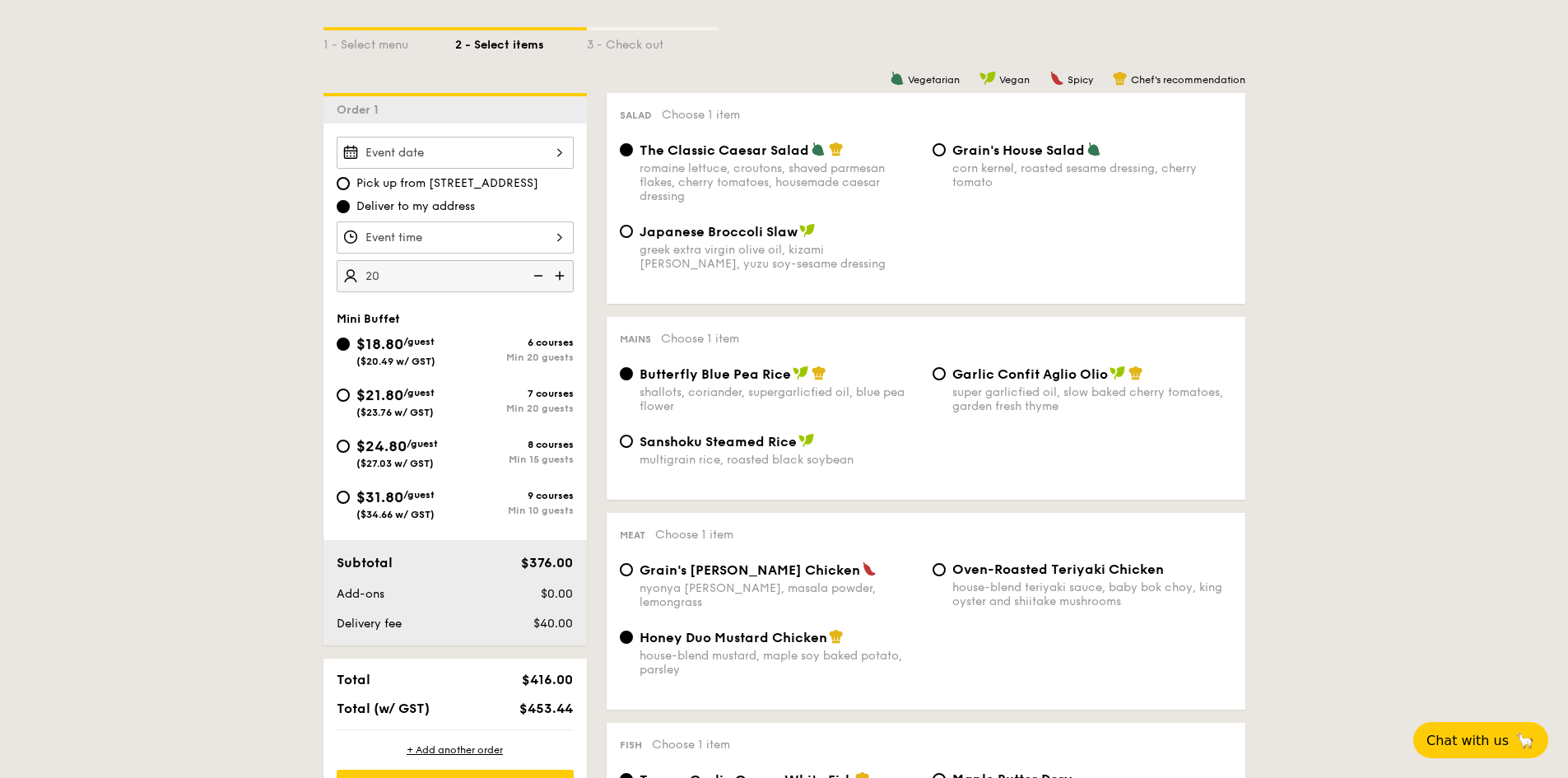
scroll to position [411, 0]
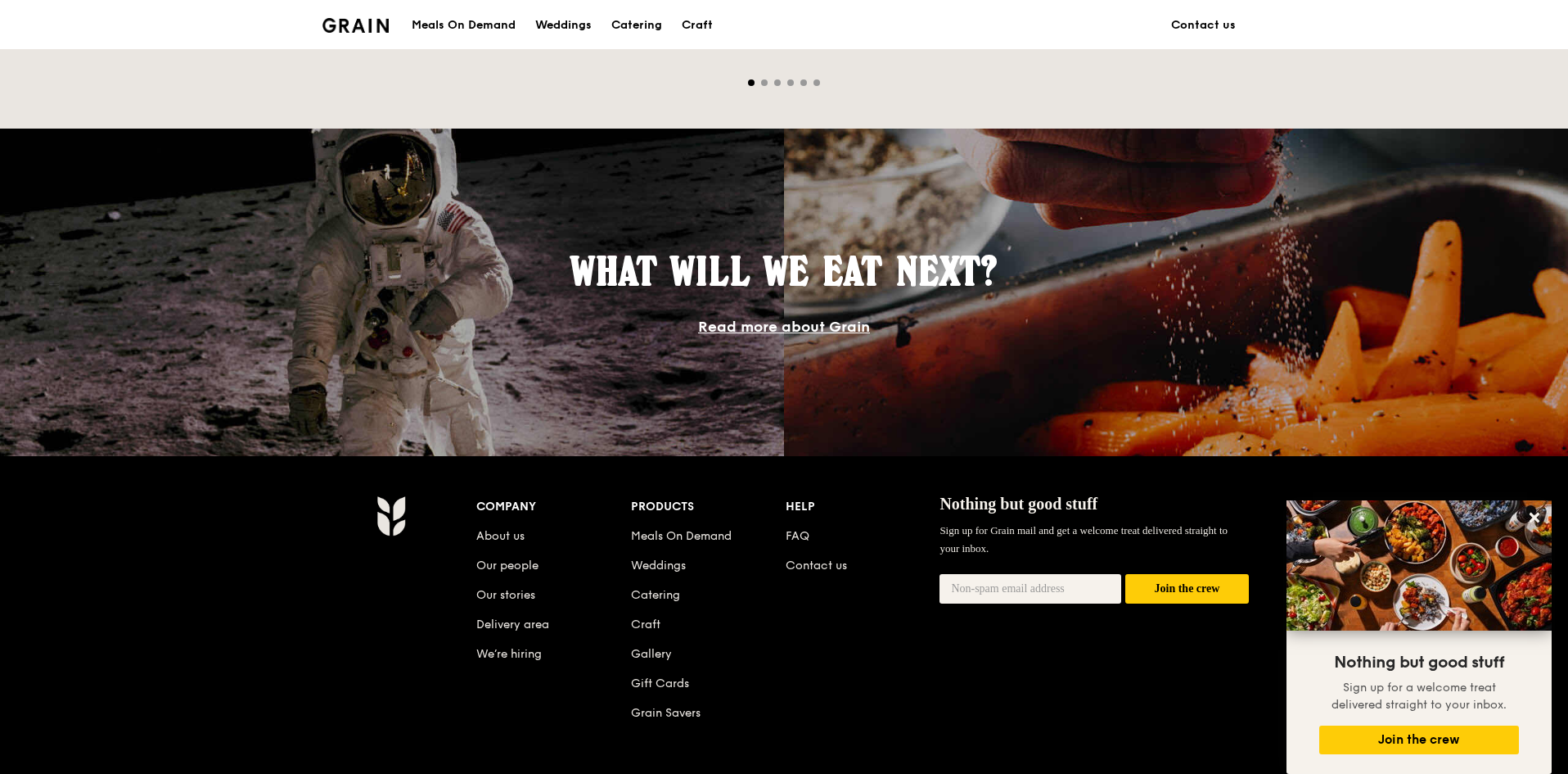
scroll to position [1412, 0]
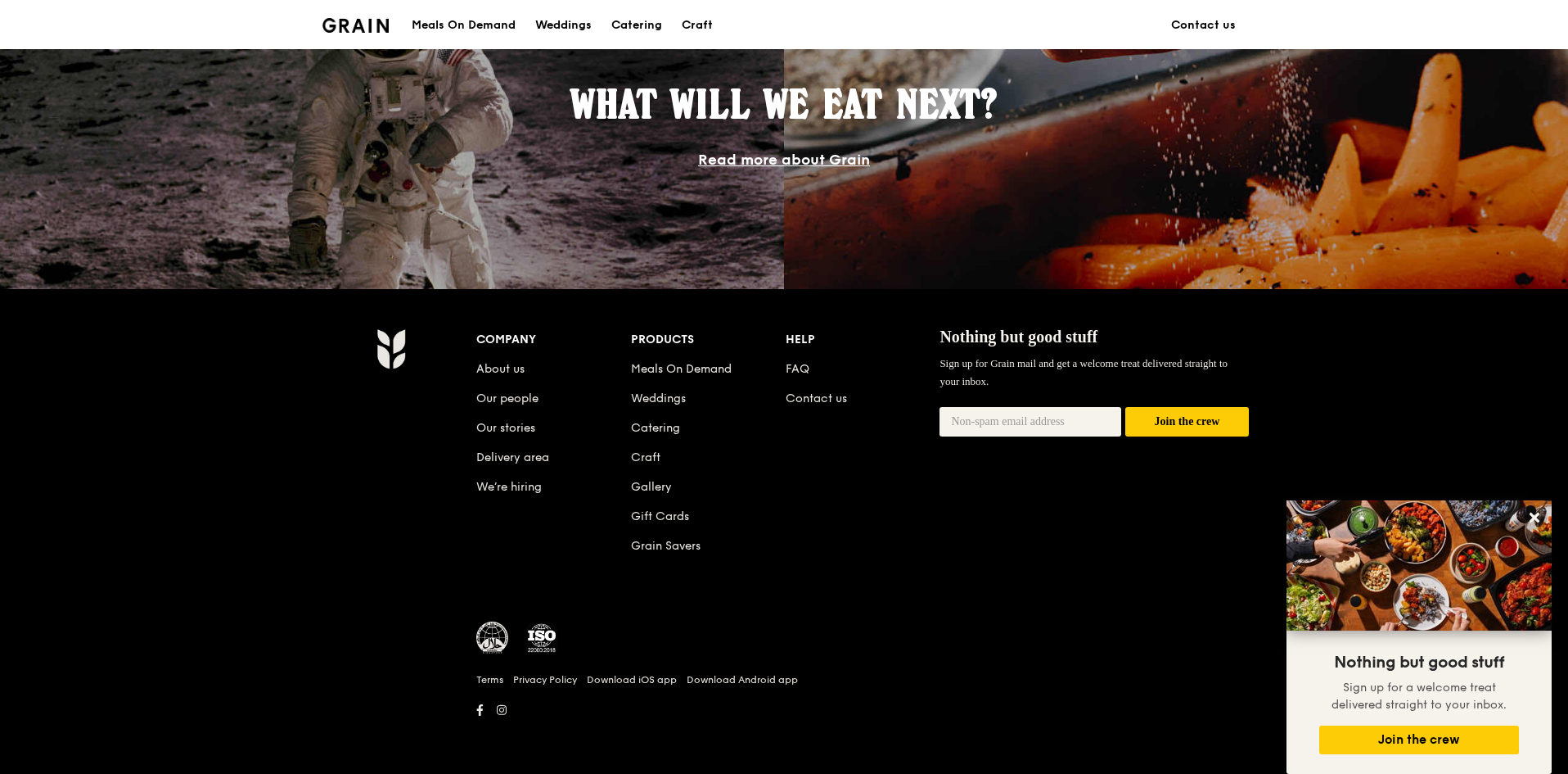
click at [495, 361] on li "About us" at bounding box center [554, 366] width 155 height 30
click at [495, 370] on link "About us" at bounding box center [501, 369] width 49 height 13
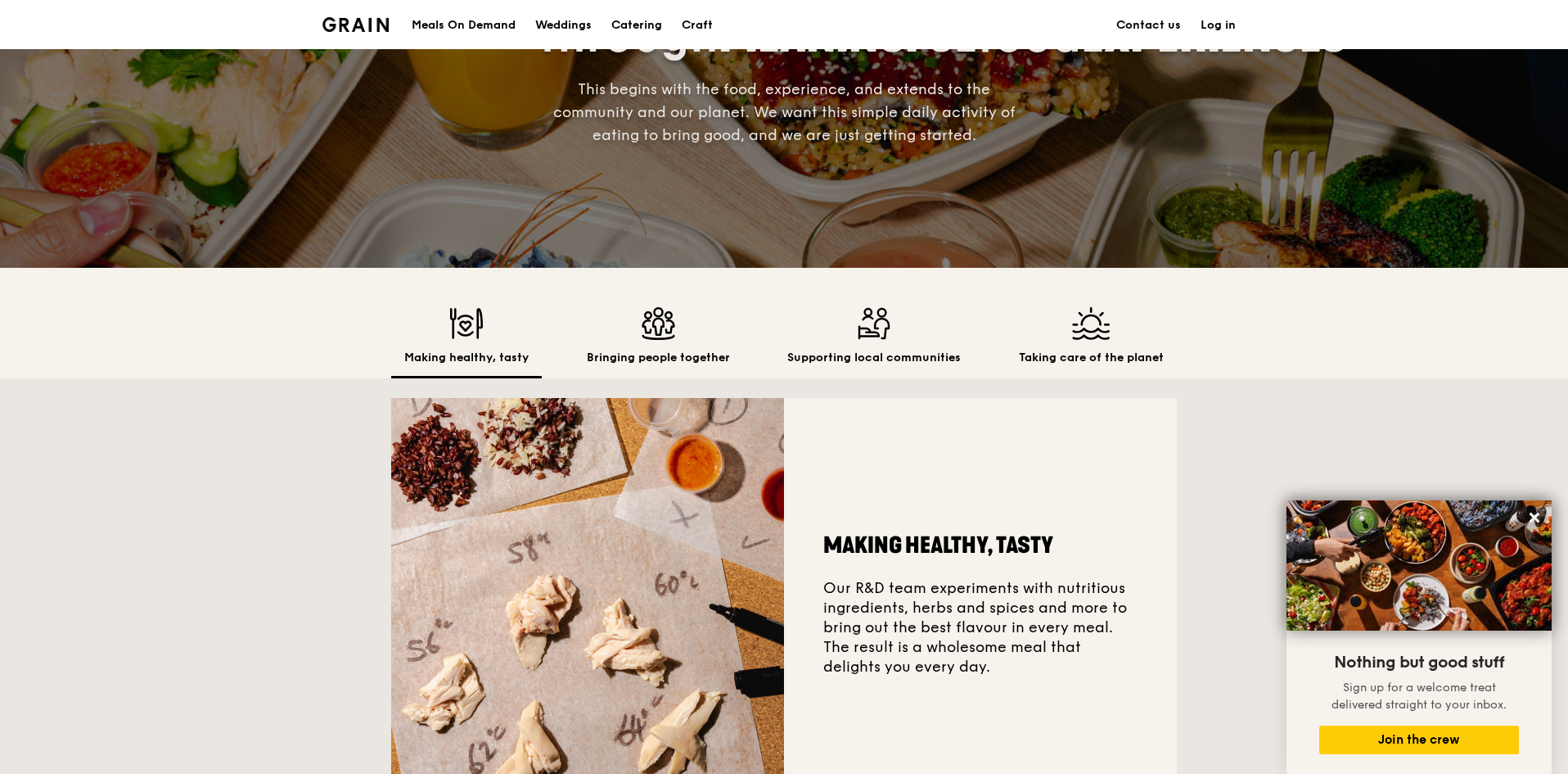
scroll to position [245, 0]
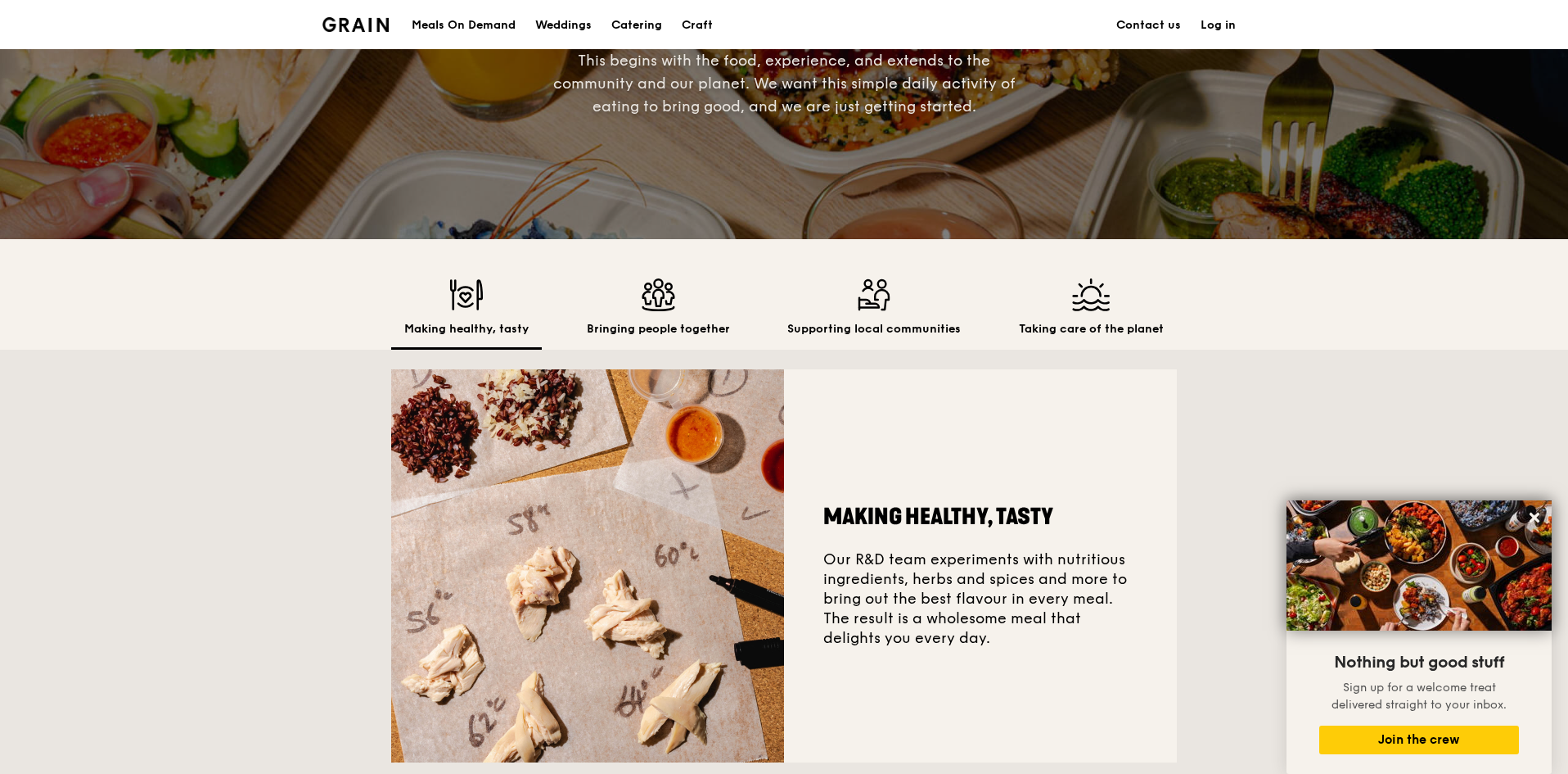
click at [651, 295] on img at bounding box center [658, 295] width 143 height 32
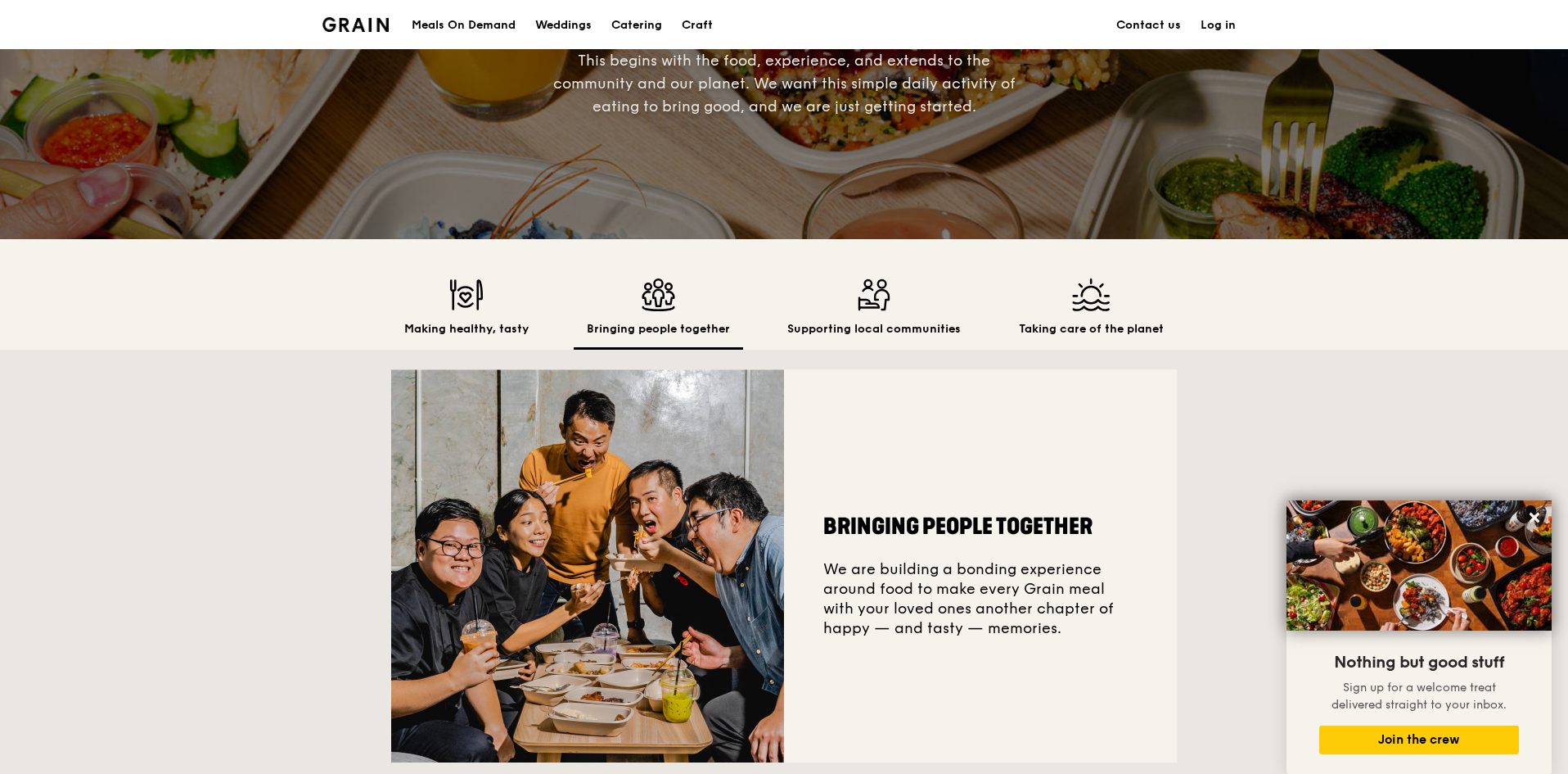
click at [842, 304] on img at bounding box center [873, 295] width 173 height 32
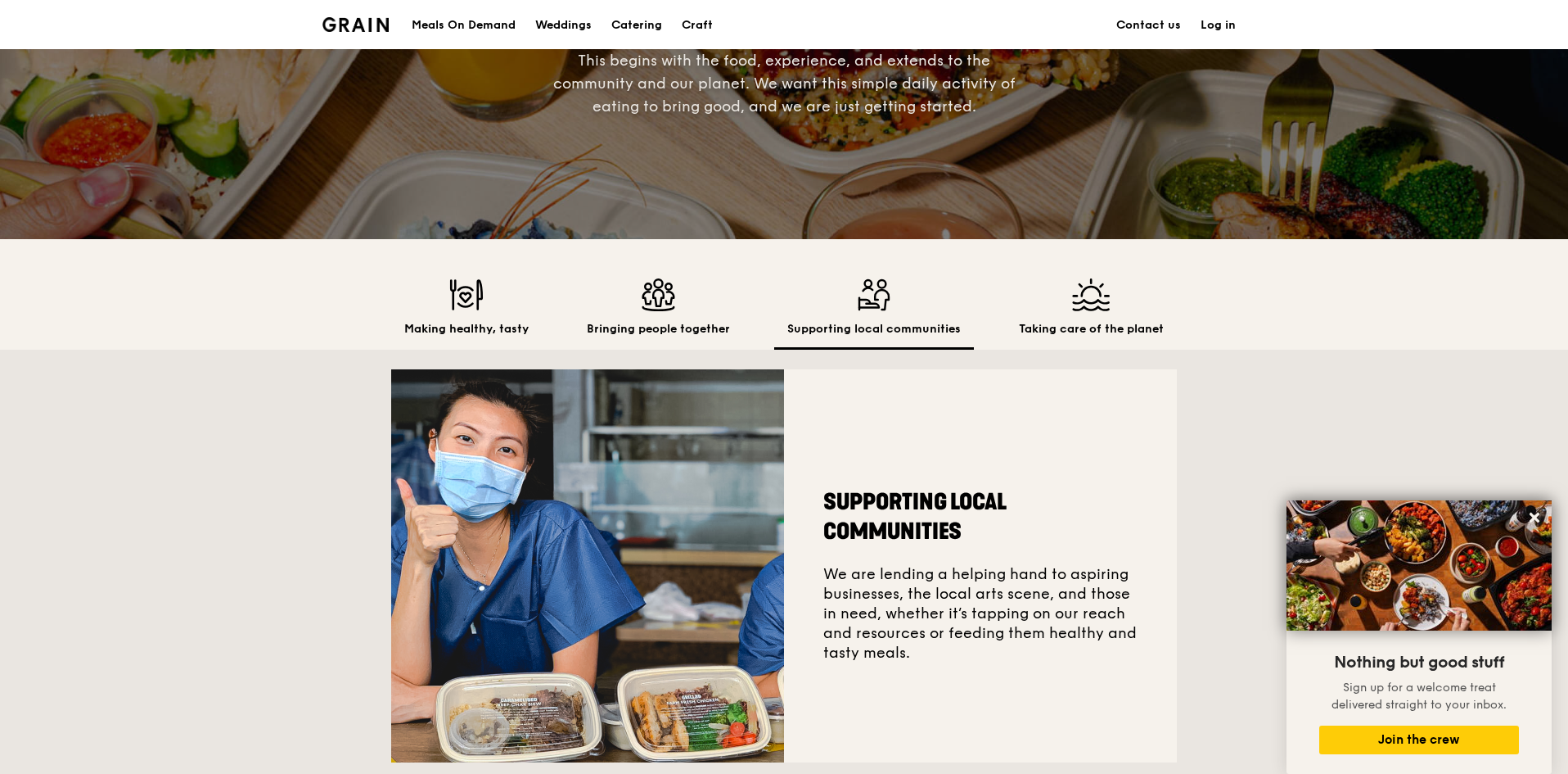
click at [1032, 303] on img at bounding box center [1091, 295] width 145 height 32
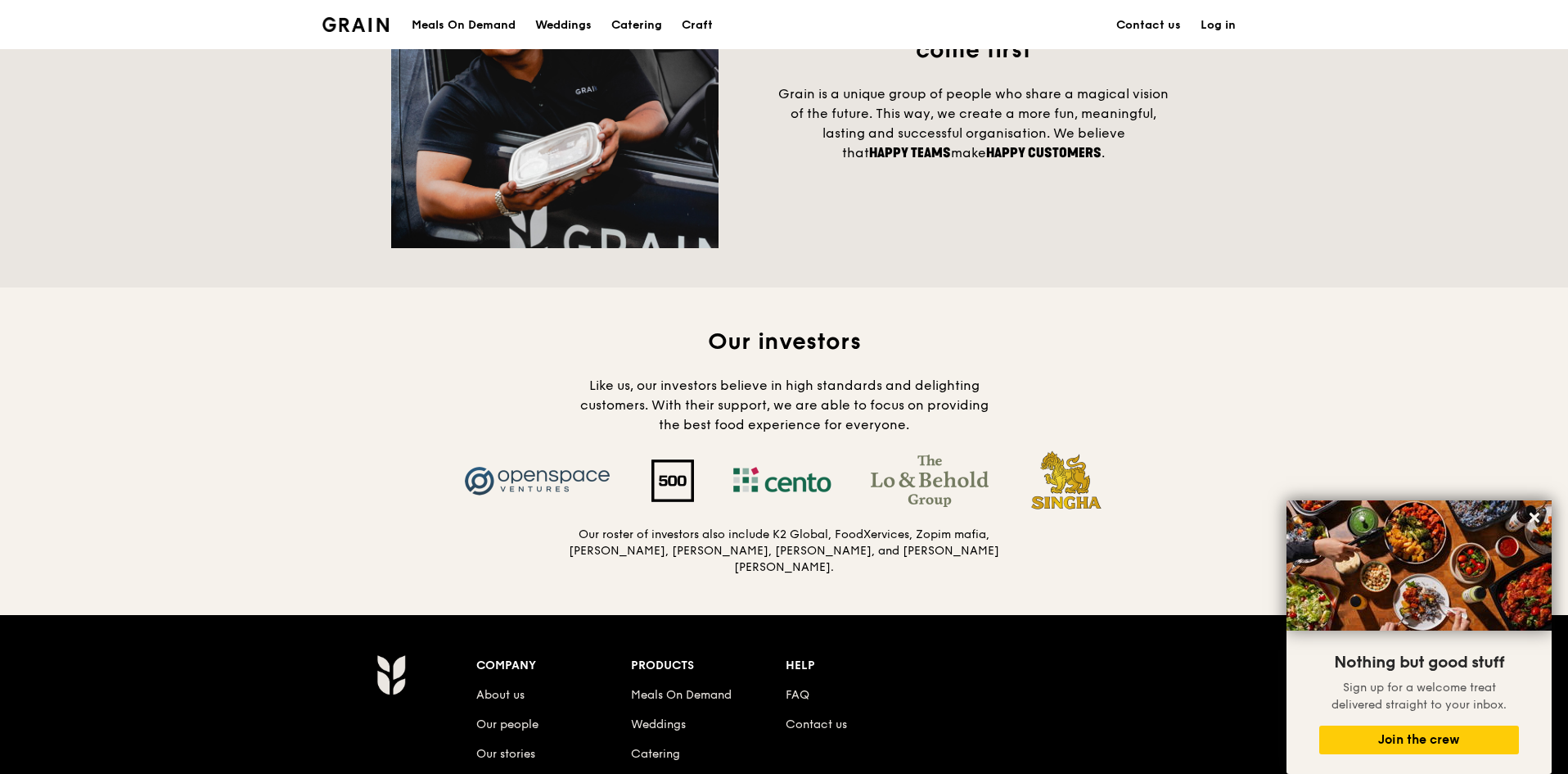
scroll to position [1392, 0]
